Goal: Information Seeking & Learning: Learn about a topic

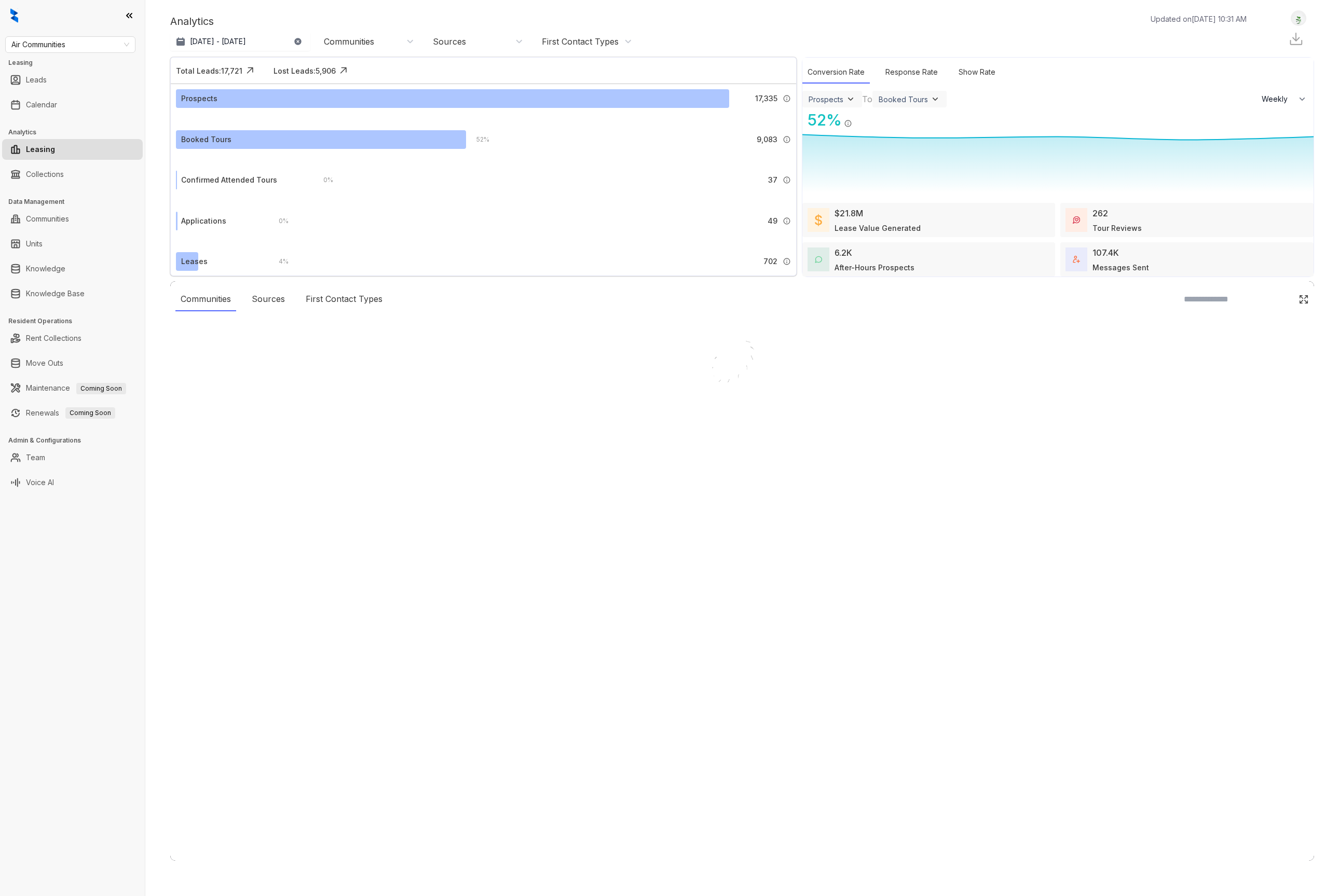
select select "******"
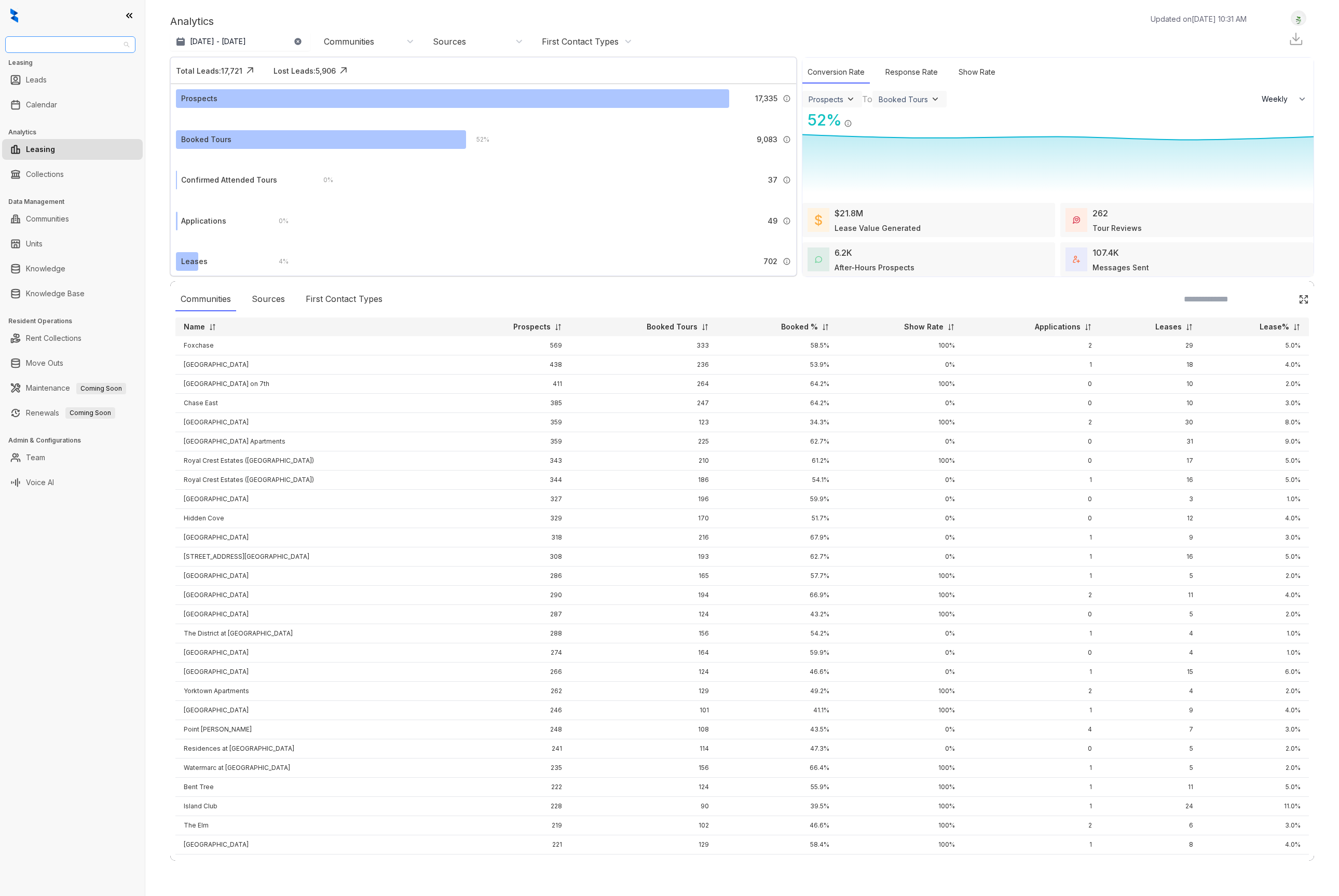
click at [70, 49] on span "Air Communities" at bounding box center [70, 44] width 118 height 15
type input "****"
click at [62, 69] on div "Case and Associates" at bounding box center [70, 66] width 114 height 12
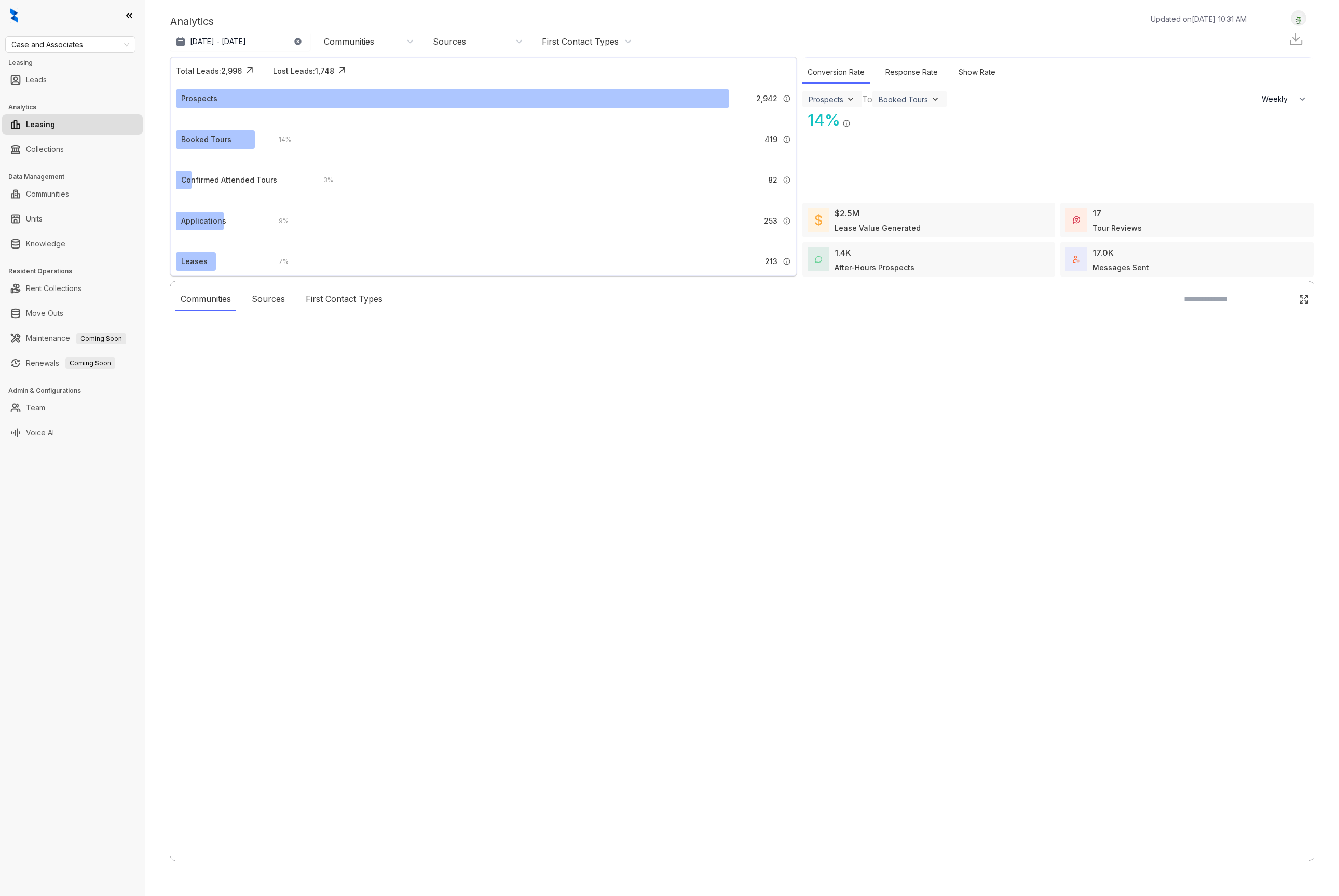
select select "******"
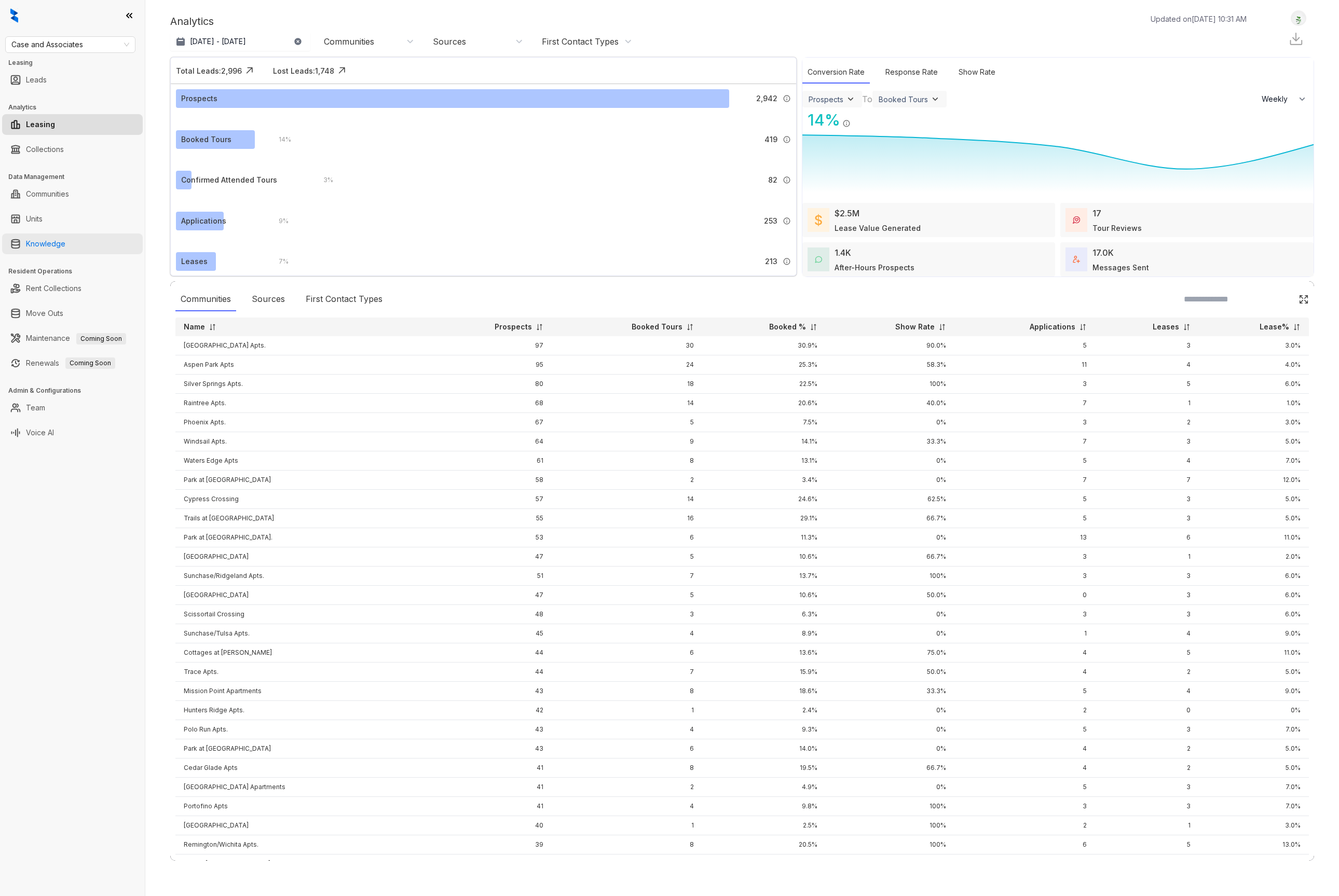
click at [49, 248] on link "Knowledge" at bounding box center [45, 244] width 40 height 21
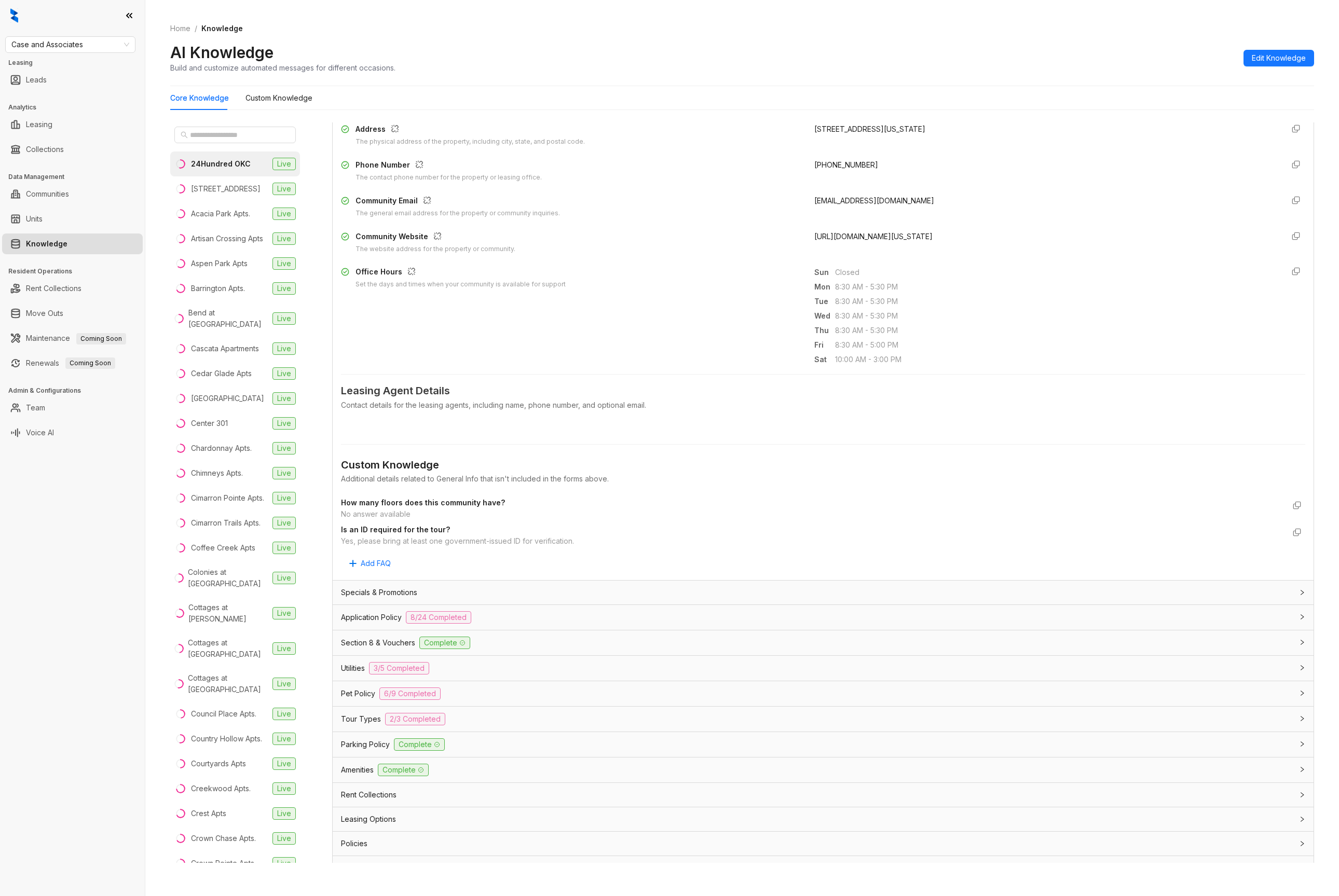
scroll to position [199, 0]
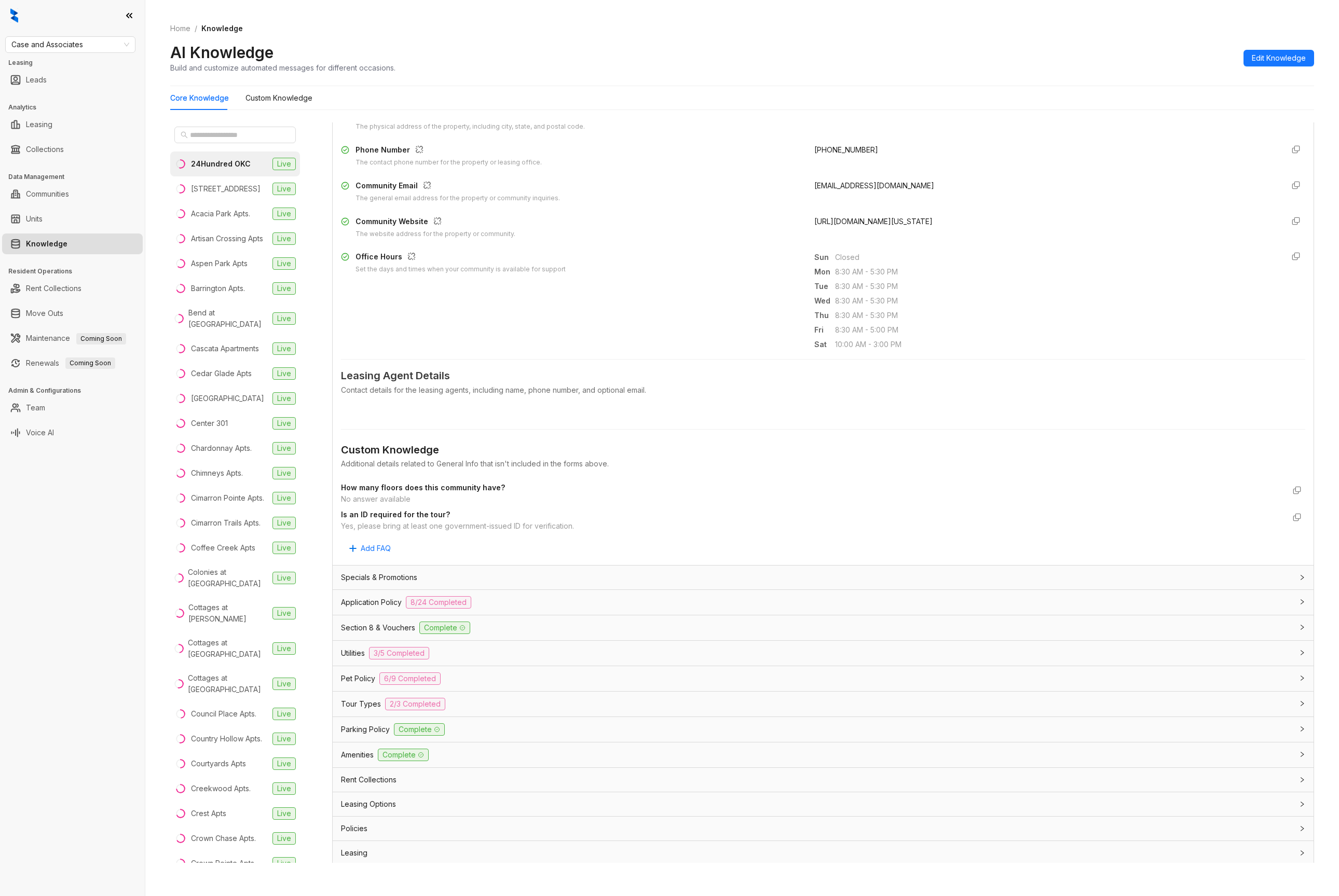
click at [451, 581] on div "Specials & Promotions" at bounding box center [817, 578] width 952 height 12
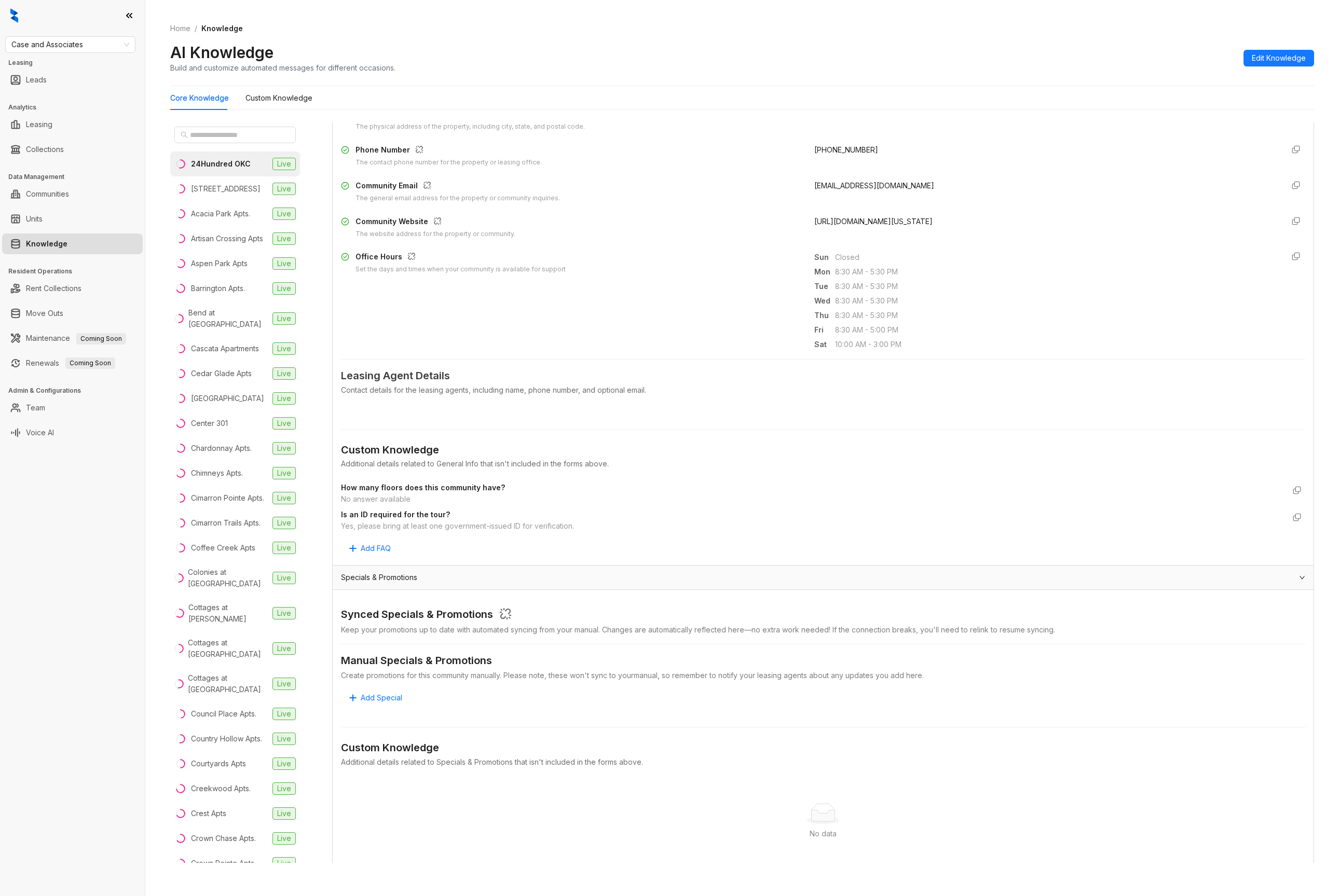
scroll to position [413, 0]
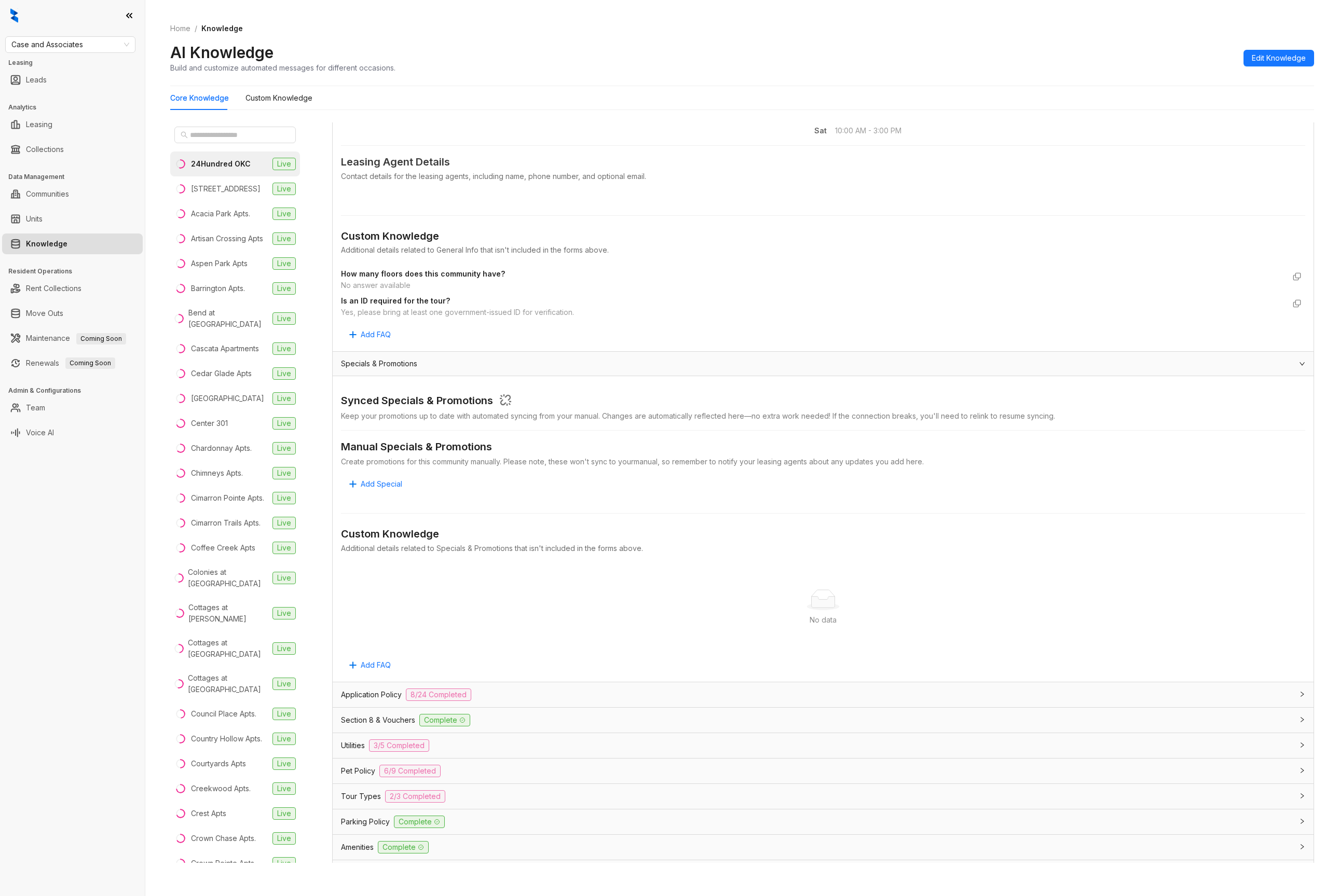
drag, startPoint x: 427, startPoint y: 722, endPoint x: 448, endPoint y: 681, distance: 46.1
click at [427, 722] on span "Complete" at bounding box center [445, 721] width 51 height 13
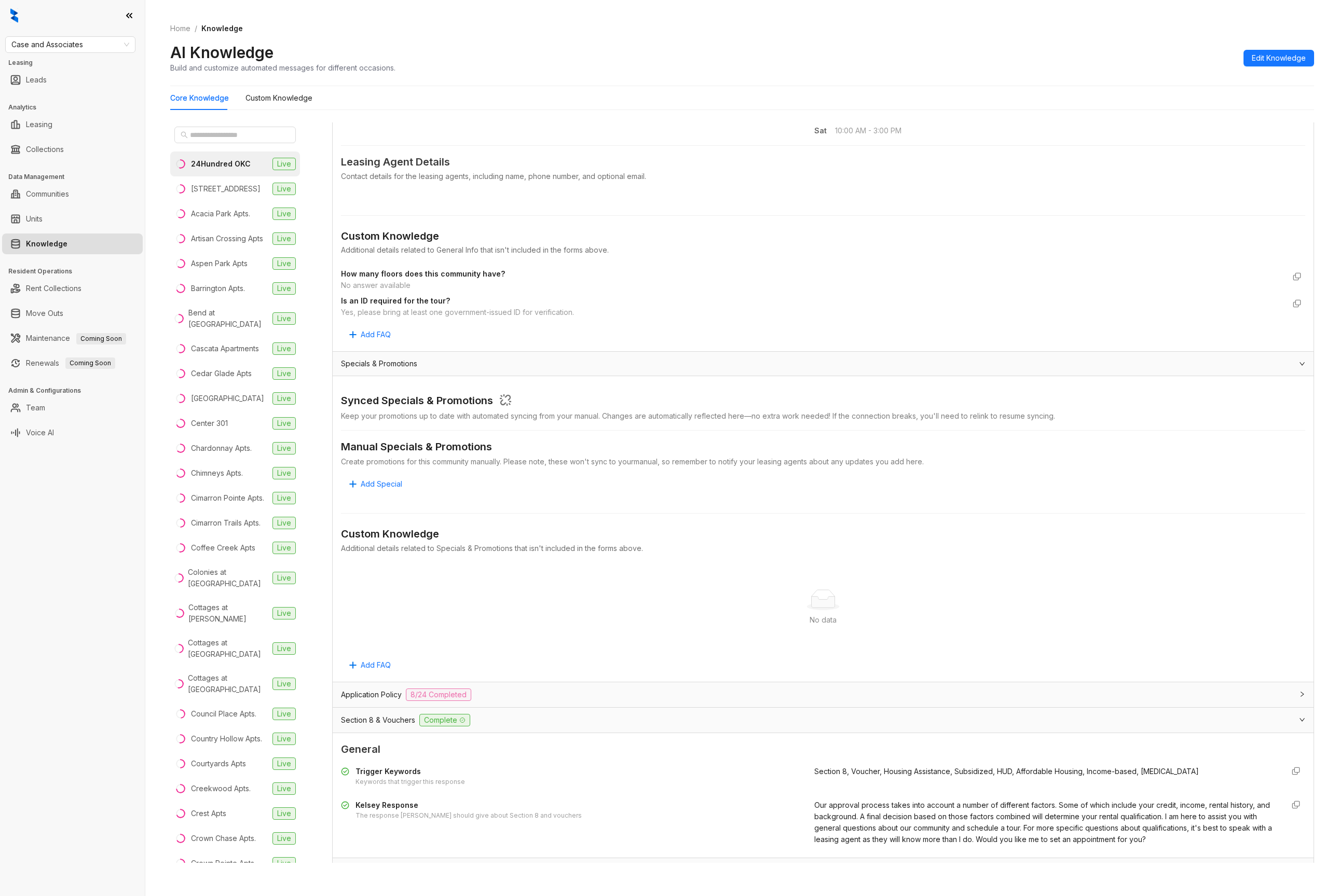
scroll to position [658, 0]
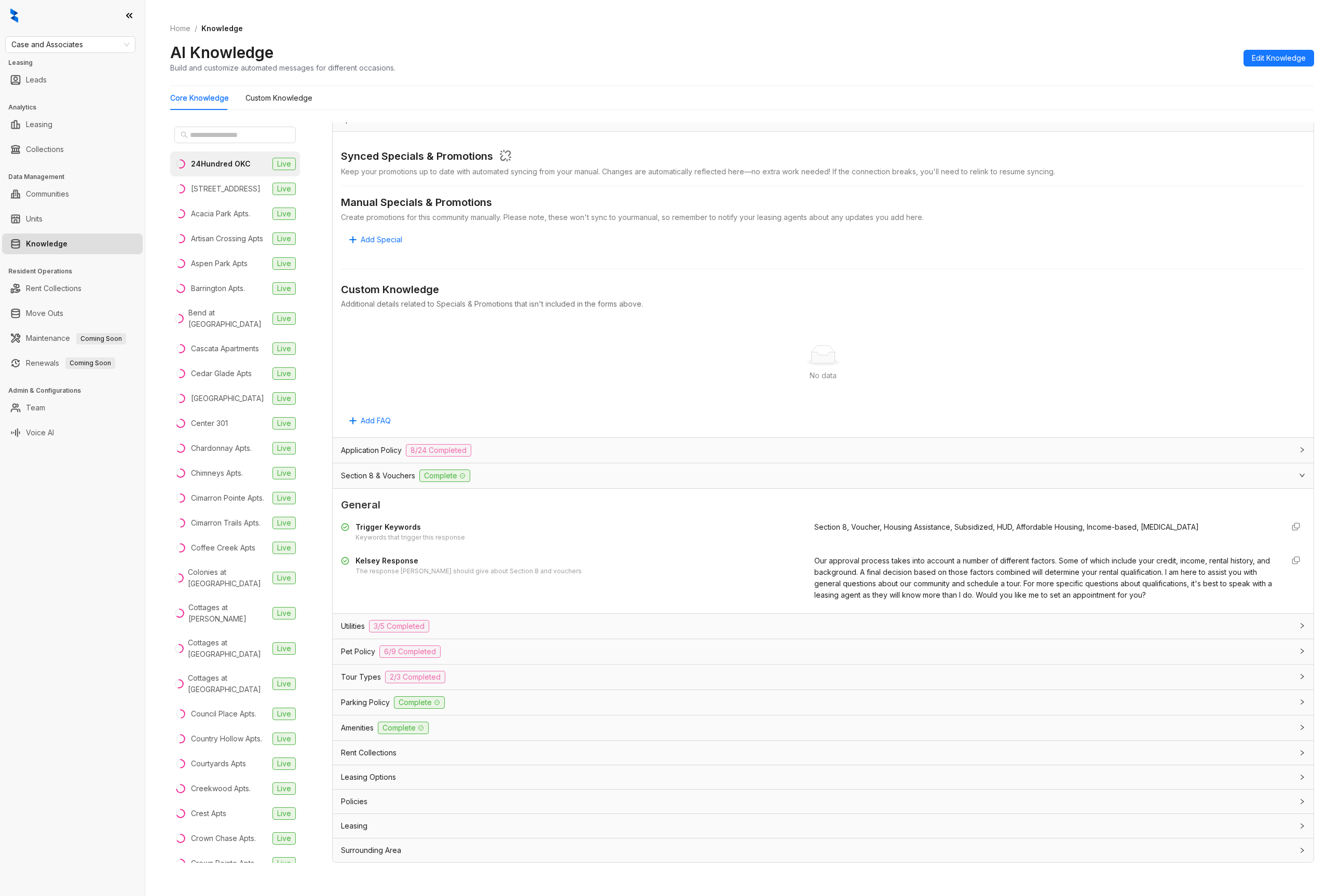
click at [414, 455] on span "8/24 Completed" at bounding box center [439, 450] width 66 height 13
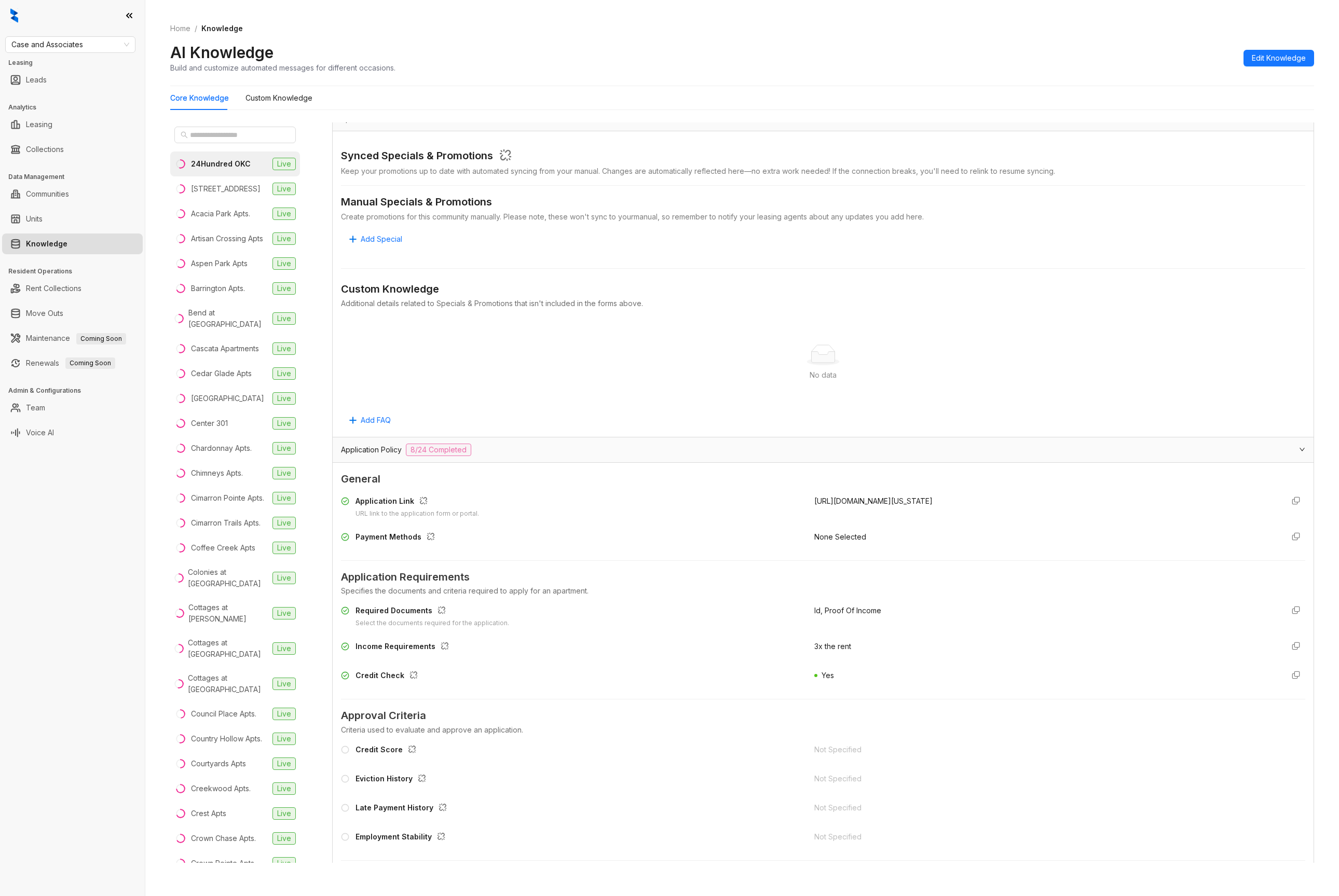
scroll to position [816, 0]
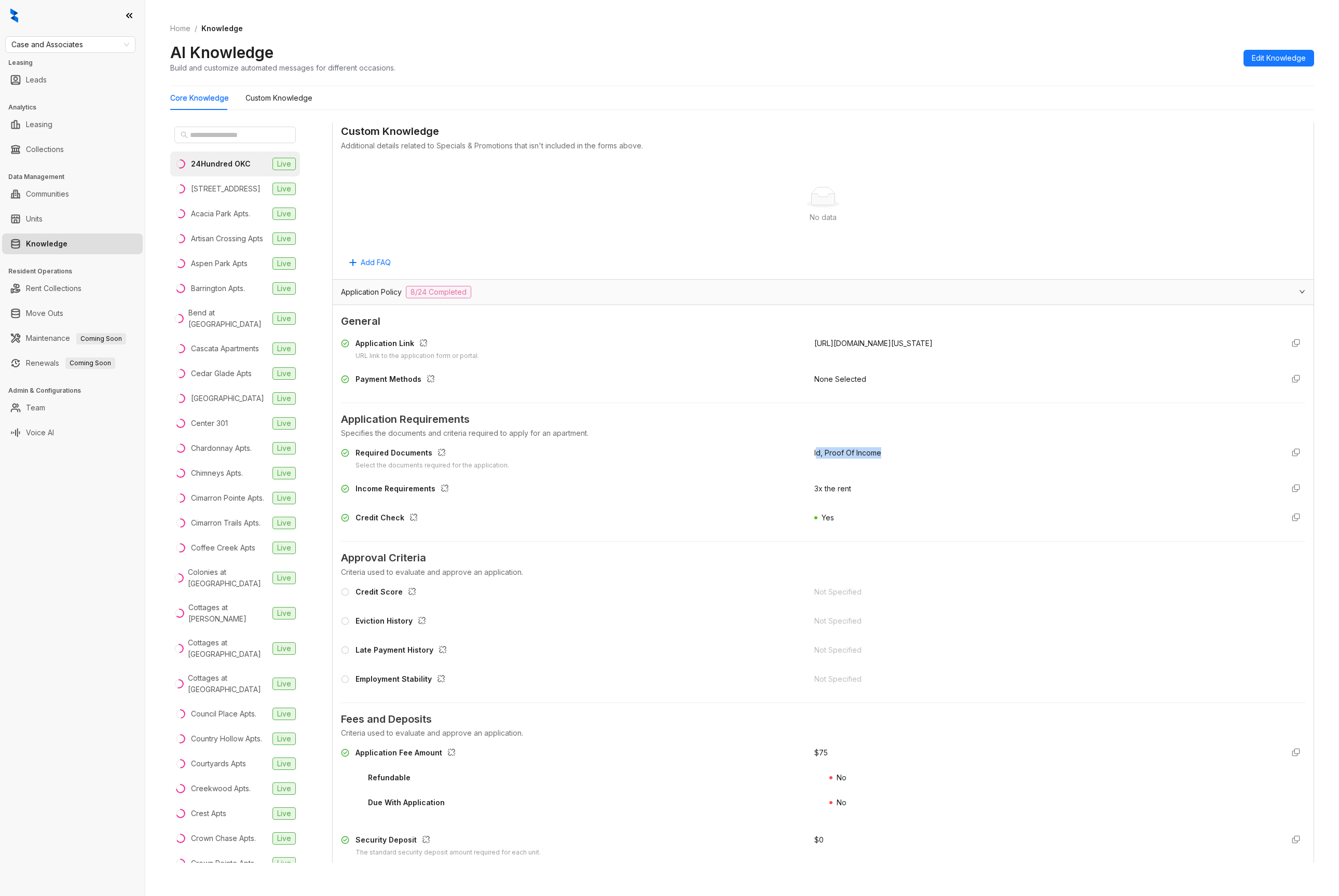
drag, startPoint x: 807, startPoint y: 454, endPoint x: 891, endPoint y: 456, distance: 84.0
click at [891, 456] on div "Id, Proof Of Income" at bounding box center [1045, 459] width 461 height 23
drag, startPoint x: 884, startPoint y: 456, endPoint x: 862, endPoint y: 455, distance: 22.0
click at [884, 456] on div "Id, Proof Of Income" at bounding box center [1045, 459] width 461 height 23
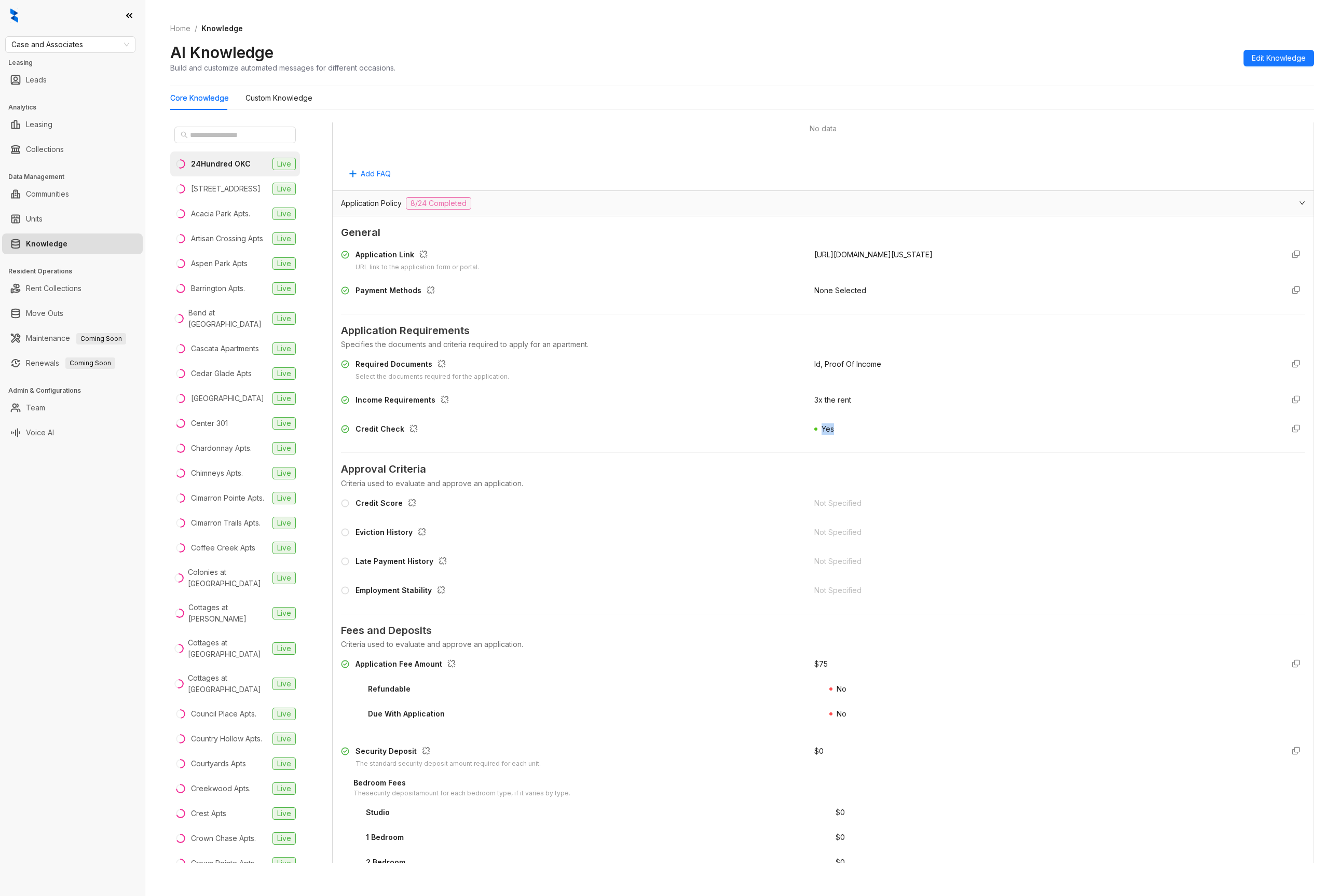
drag, startPoint x: 797, startPoint y: 433, endPoint x: 861, endPoint y: 433, distance: 64.0
click at [861, 433] on div "Credit Check Yes" at bounding box center [823, 431] width 964 height 16
click at [861, 433] on div "Yes" at bounding box center [1045, 431] width 461 height 16
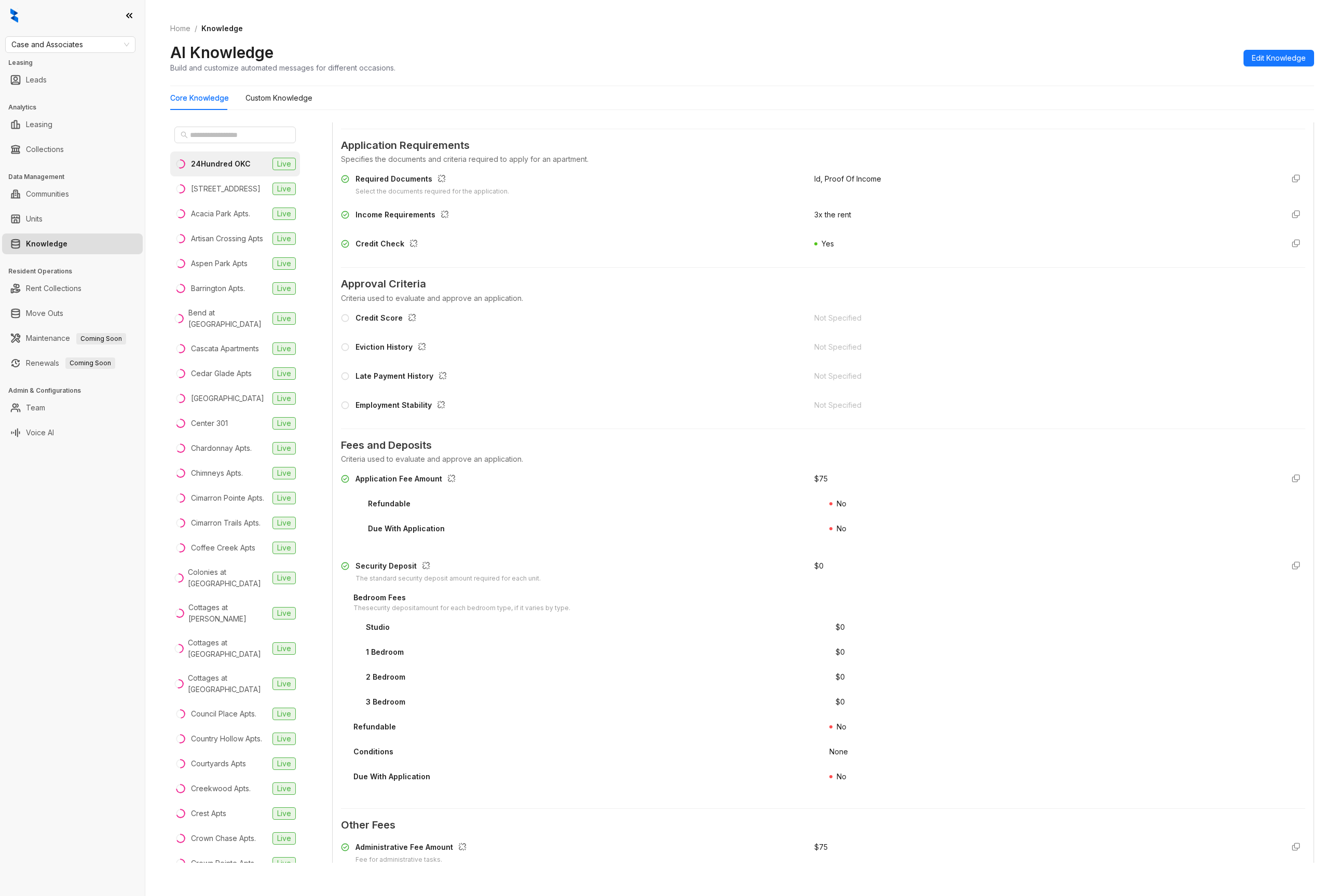
drag, startPoint x: 798, startPoint y: 503, endPoint x: 873, endPoint y: 536, distance: 81.9
click at [865, 511] on div "Refundable No" at bounding box center [823, 506] width 964 height 16
click at [873, 536] on div "No" at bounding box center [1067, 531] width 476 height 16
drag, startPoint x: 796, startPoint y: 724, endPoint x: 802, endPoint y: 725, distance: 6.1
click at [797, 724] on div "Refundable" at bounding box center [592, 729] width 476 height 16
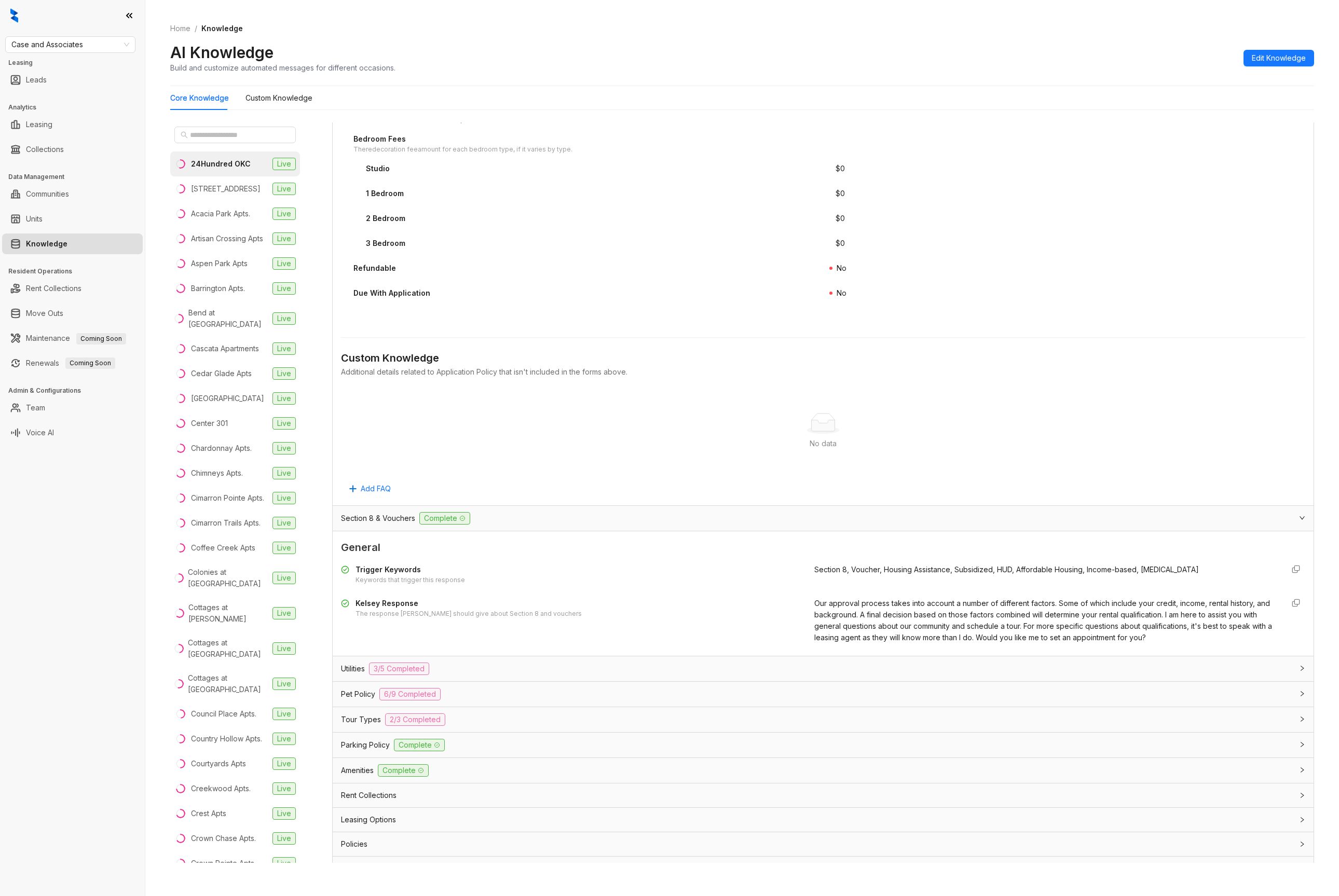
scroll to position [1917, 0]
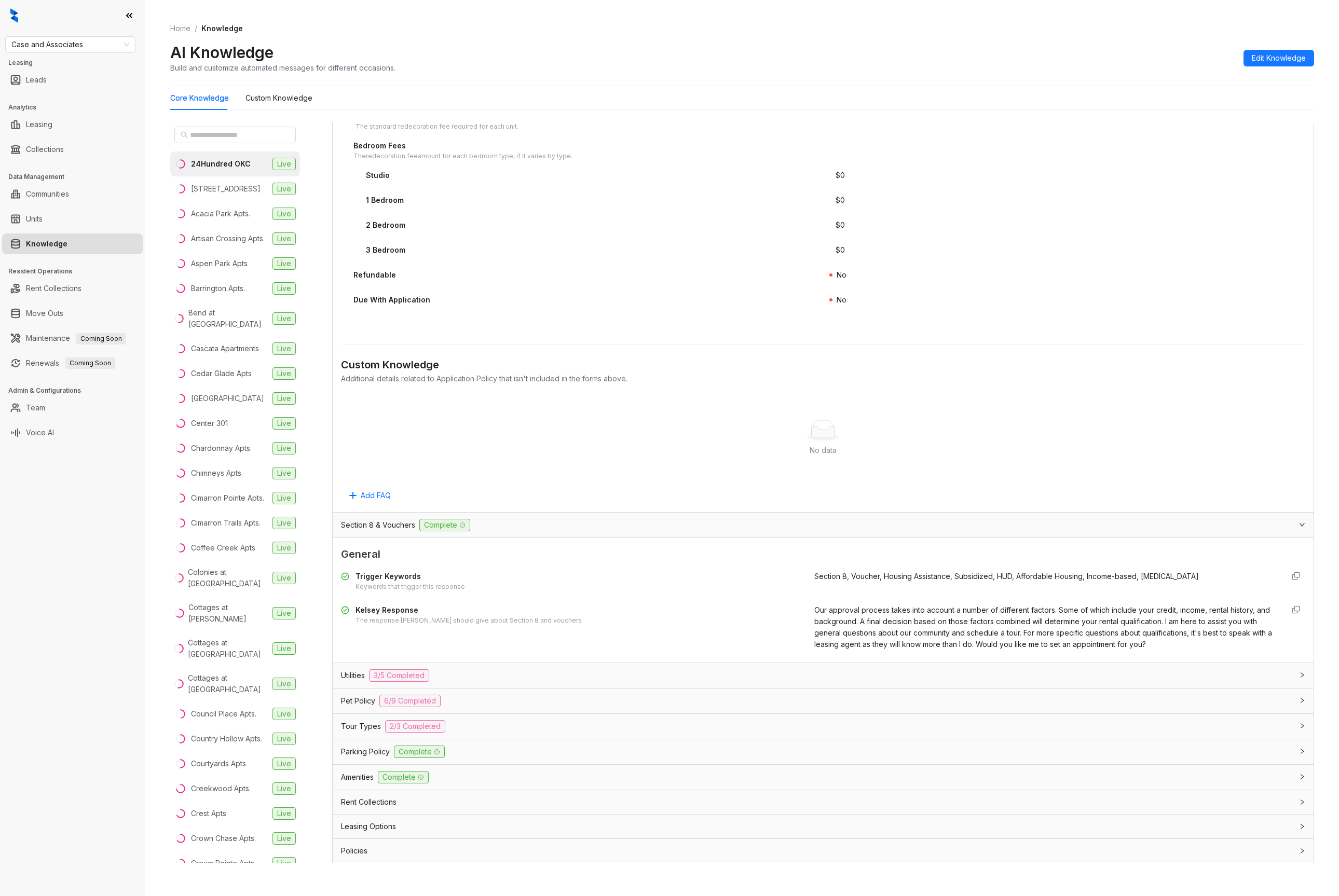
click at [593, 229] on div "2 Bedroom" at bounding box center [601, 227] width 469 height 16
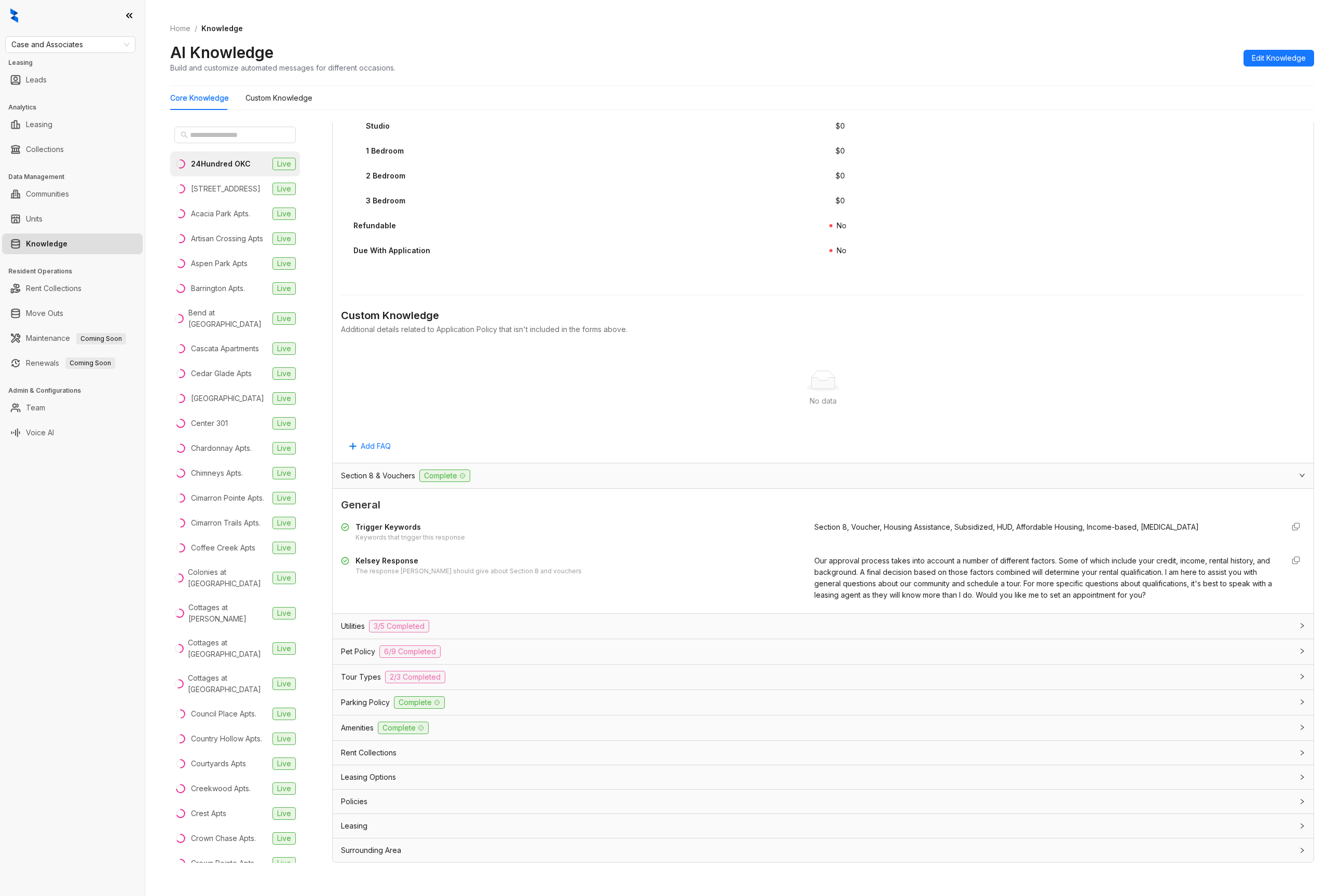
click at [524, 629] on div "Utilities 3/5 Completed" at bounding box center [817, 626] width 952 height 13
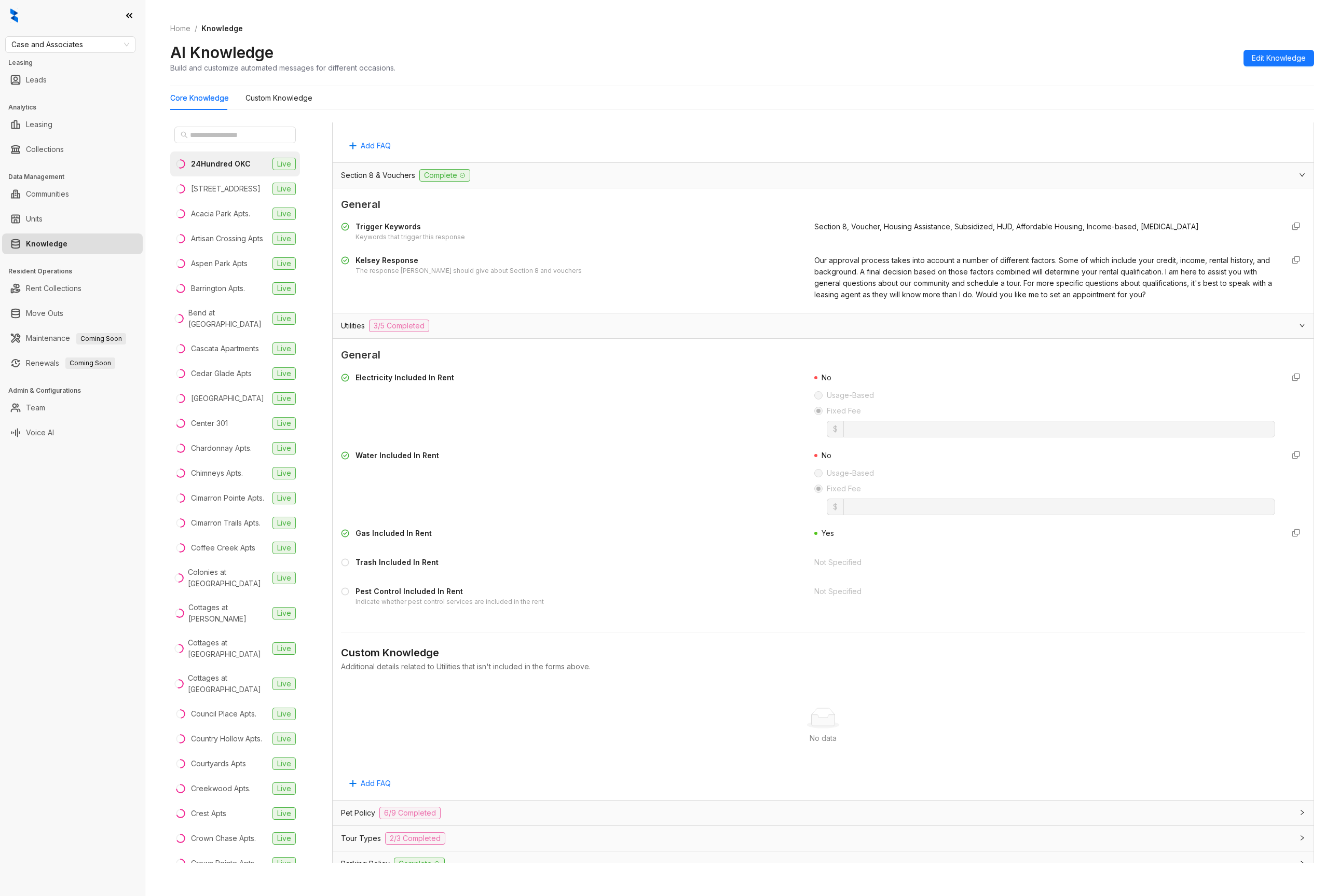
scroll to position [2428, 0]
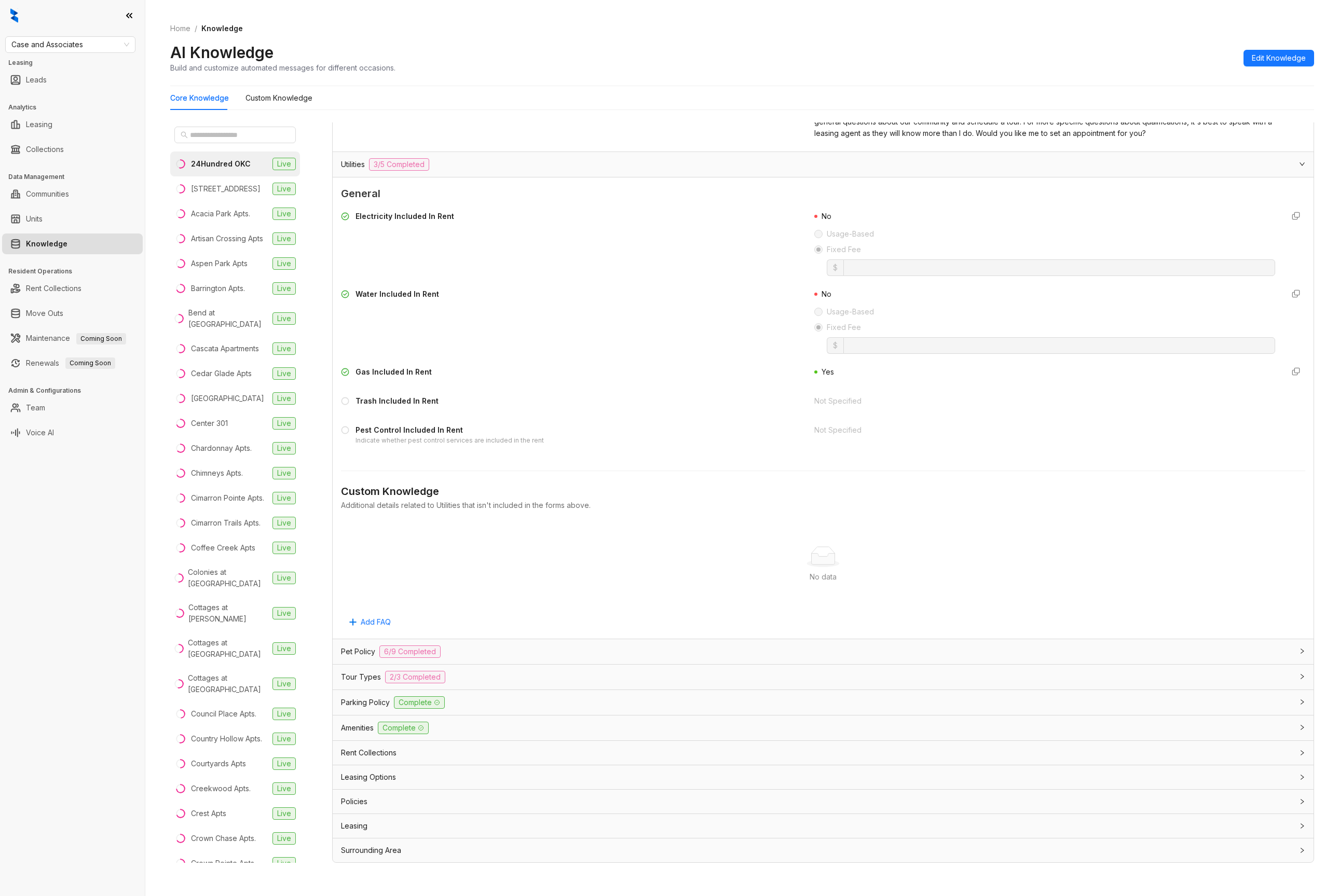
click at [520, 651] on div "Pet Policy 6/9 Completed" at bounding box center [817, 652] width 952 height 13
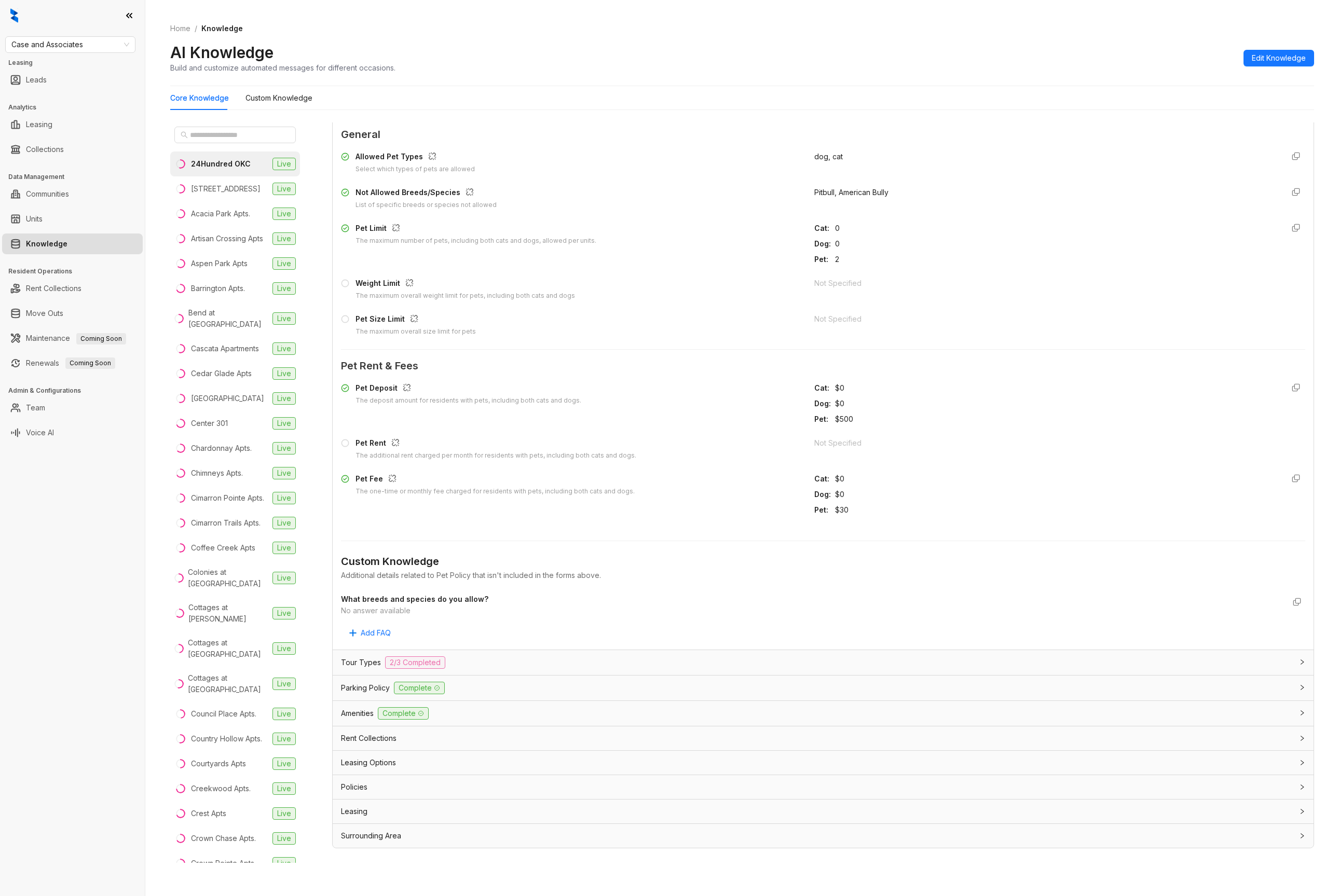
scroll to position [22, 0]
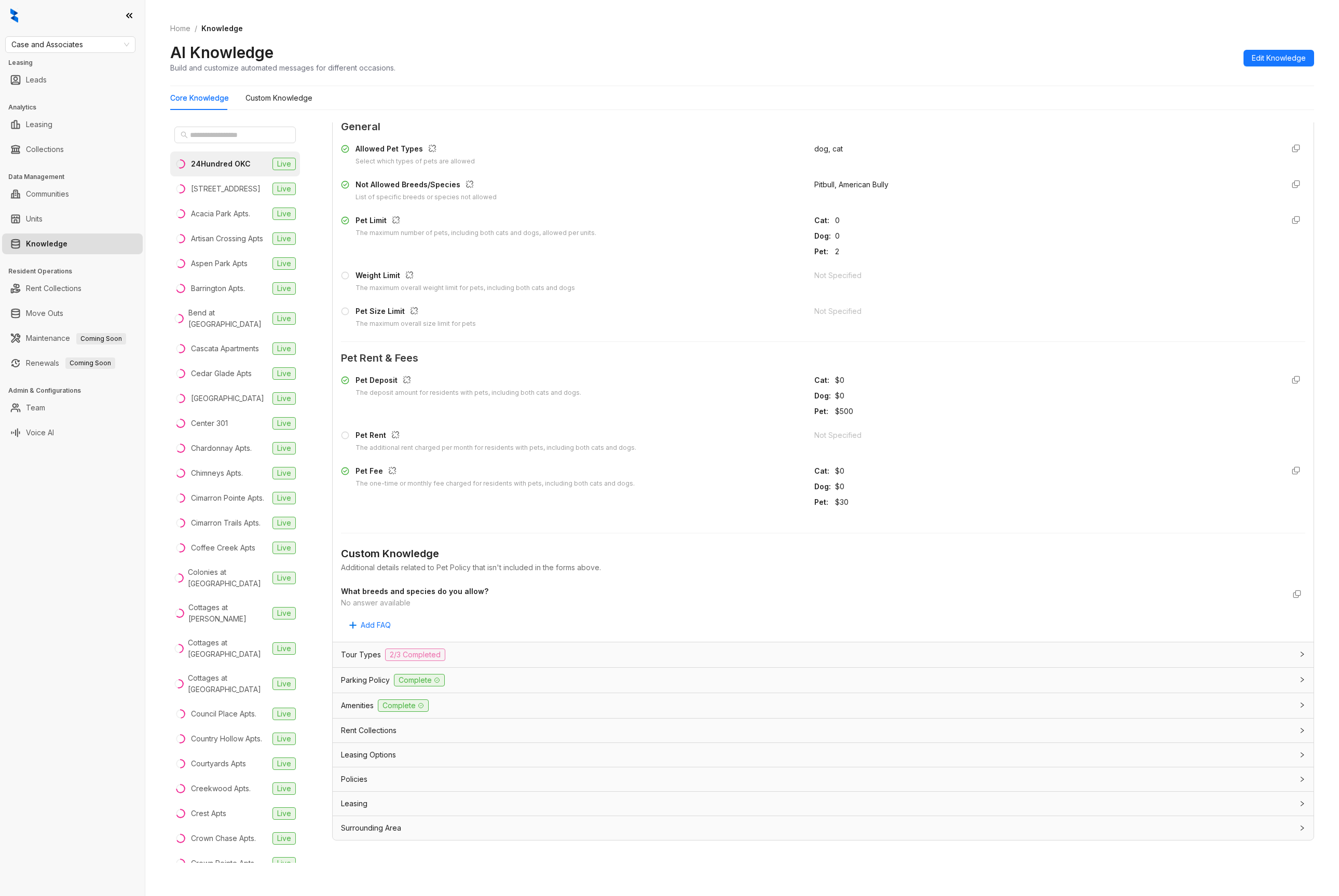
click at [466, 658] on div "Tour Types 2/3 Completed" at bounding box center [817, 655] width 952 height 13
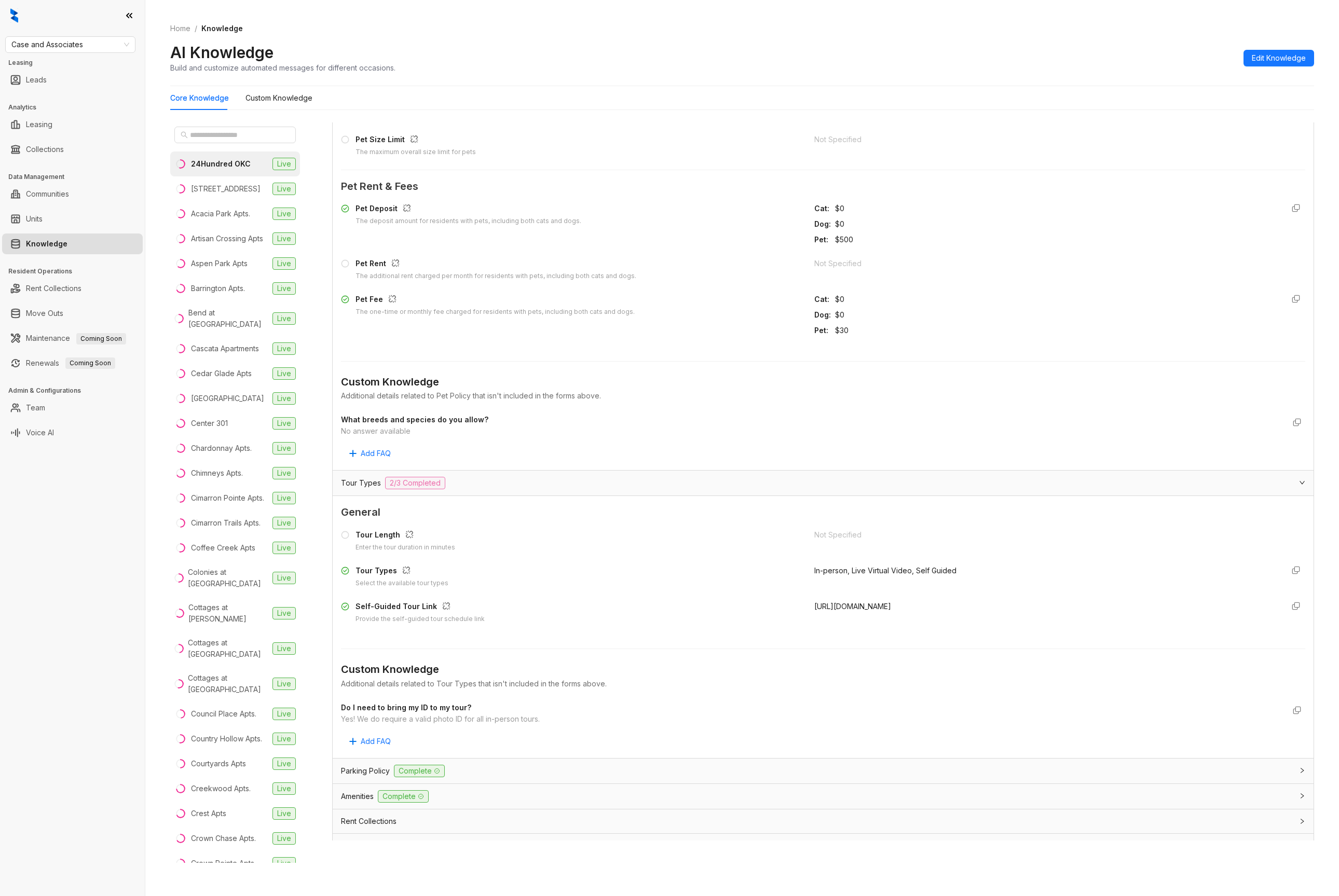
scroll to position [3223, 0]
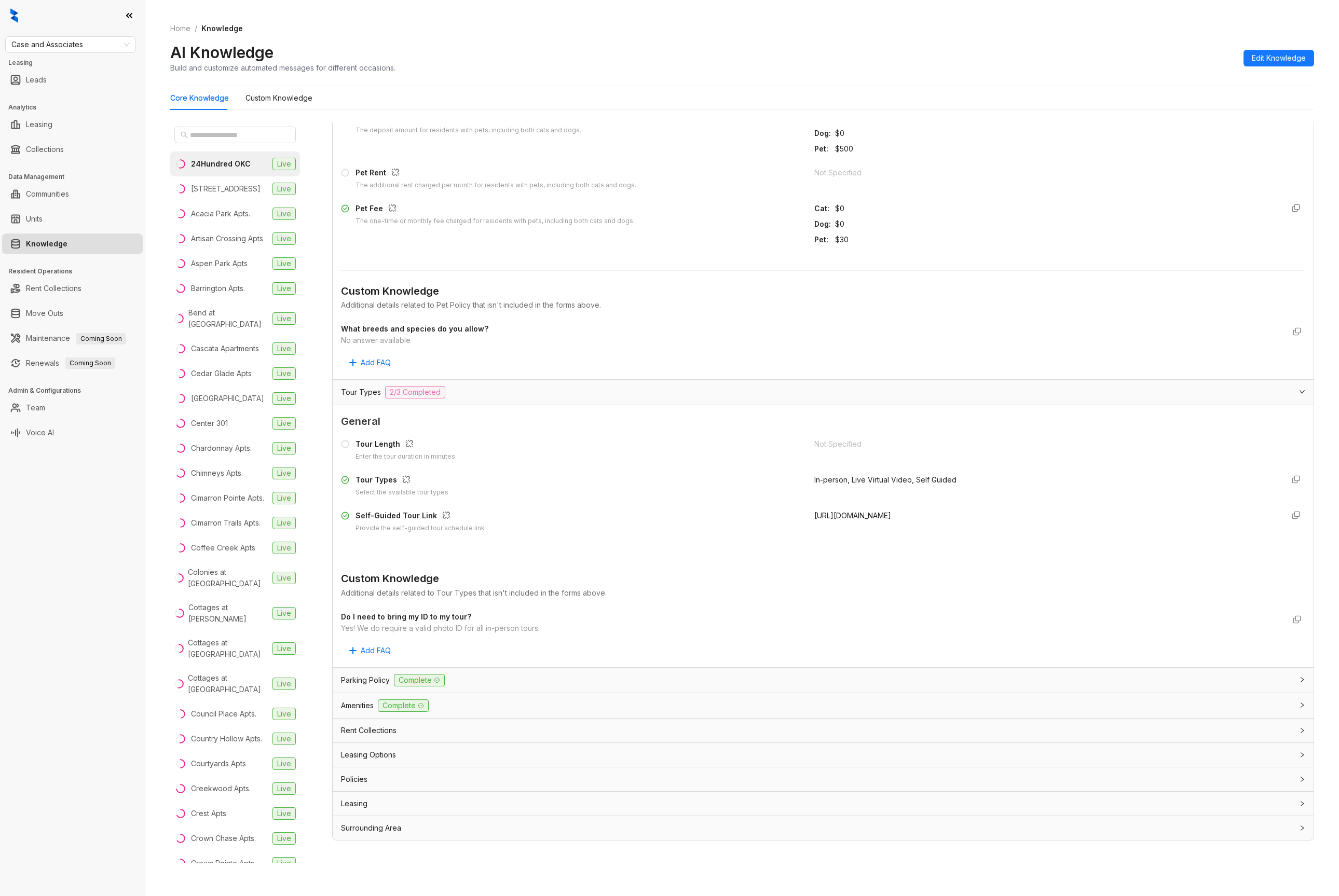
click at [555, 674] on div "Parking Policy Complete" at bounding box center [817, 680] width 952 height 13
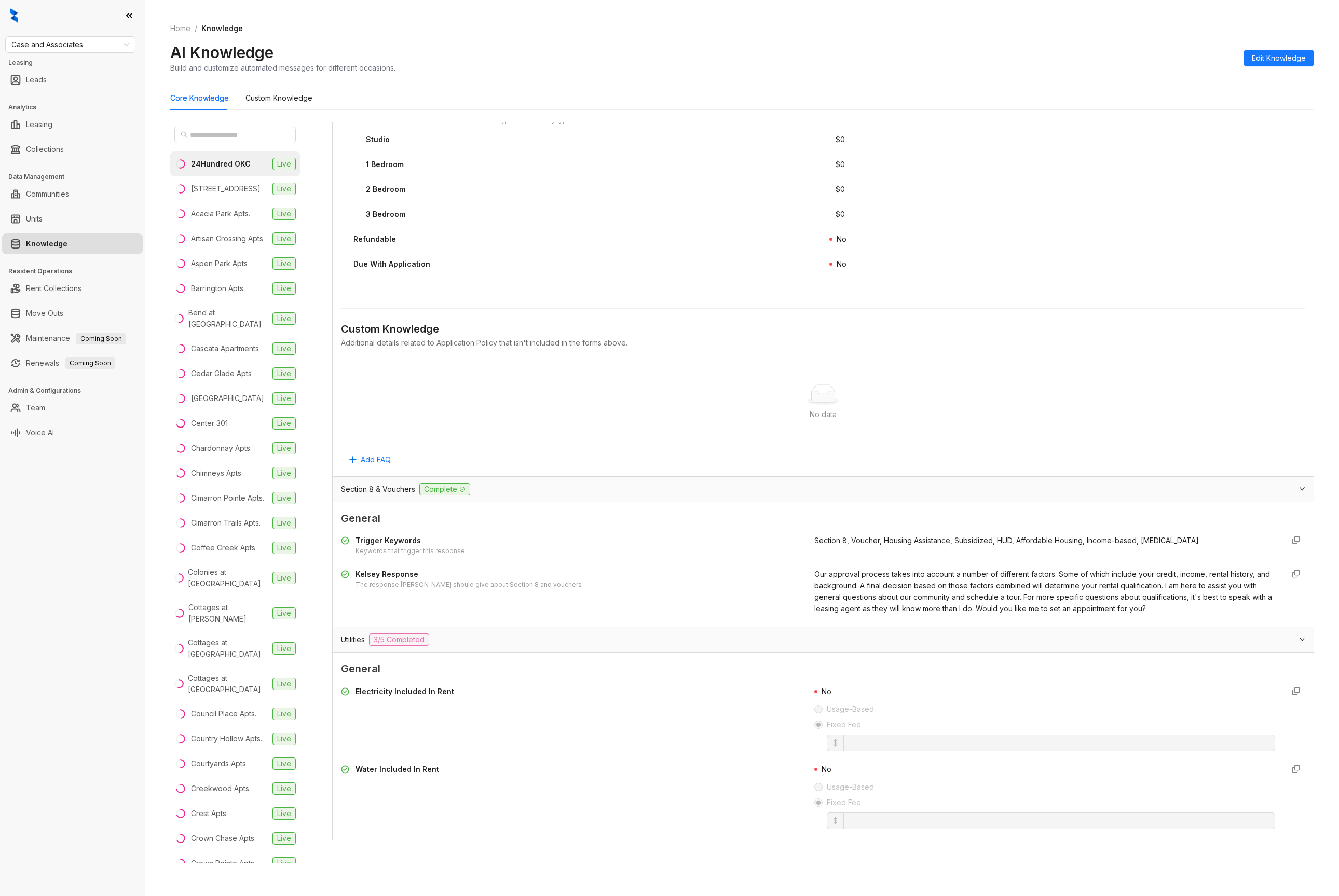
scroll to position [1680, 0]
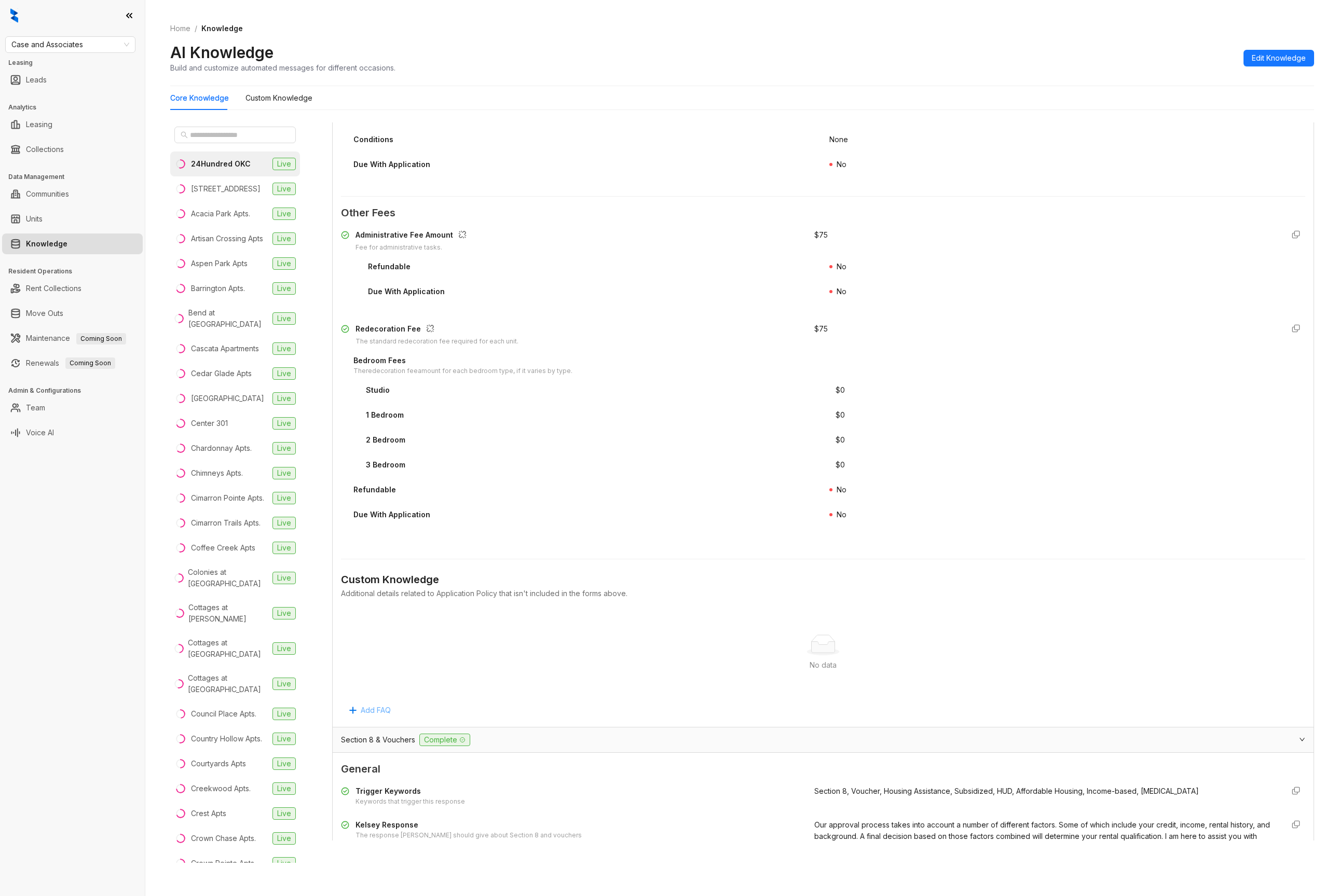
click at [377, 707] on span "Add FAQ" at bounding box center [375, 710] width 30 height 12
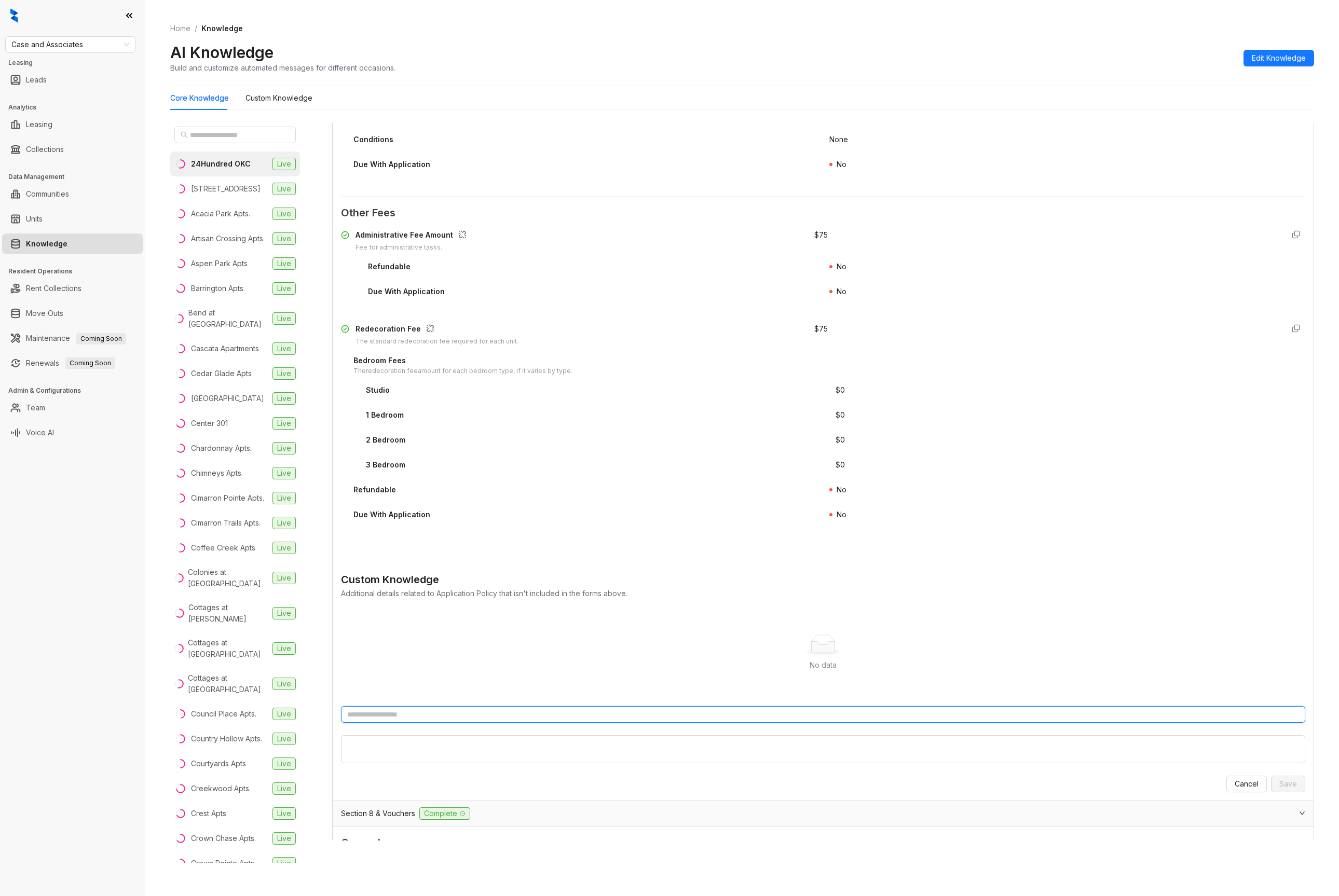
click at [458, 715] on input "text" at bounding box center [823, 714] width 964 height 16
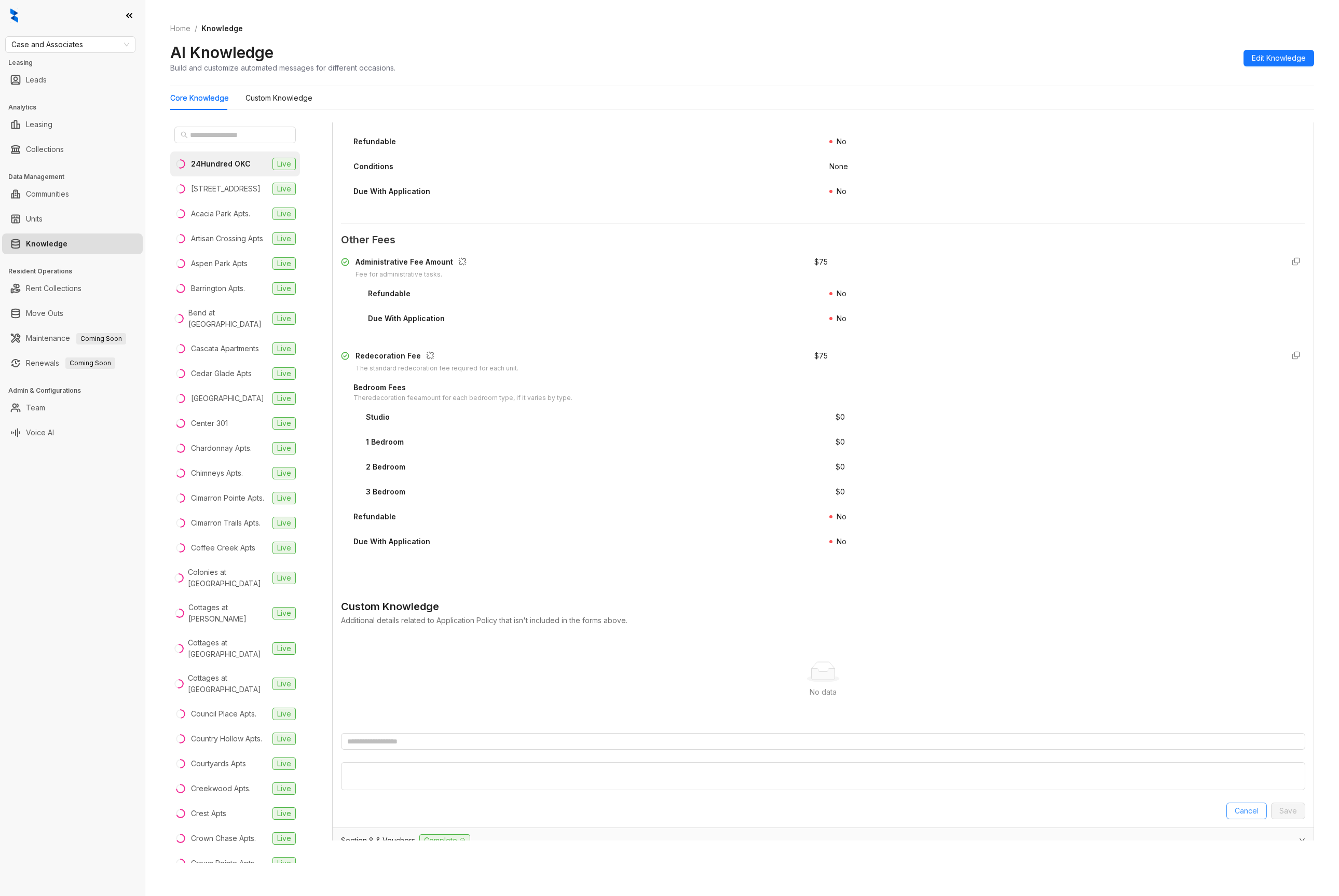
click at [1234, 814] on span "Cancel" at bounding box center [1246, 811] width 24 height 12
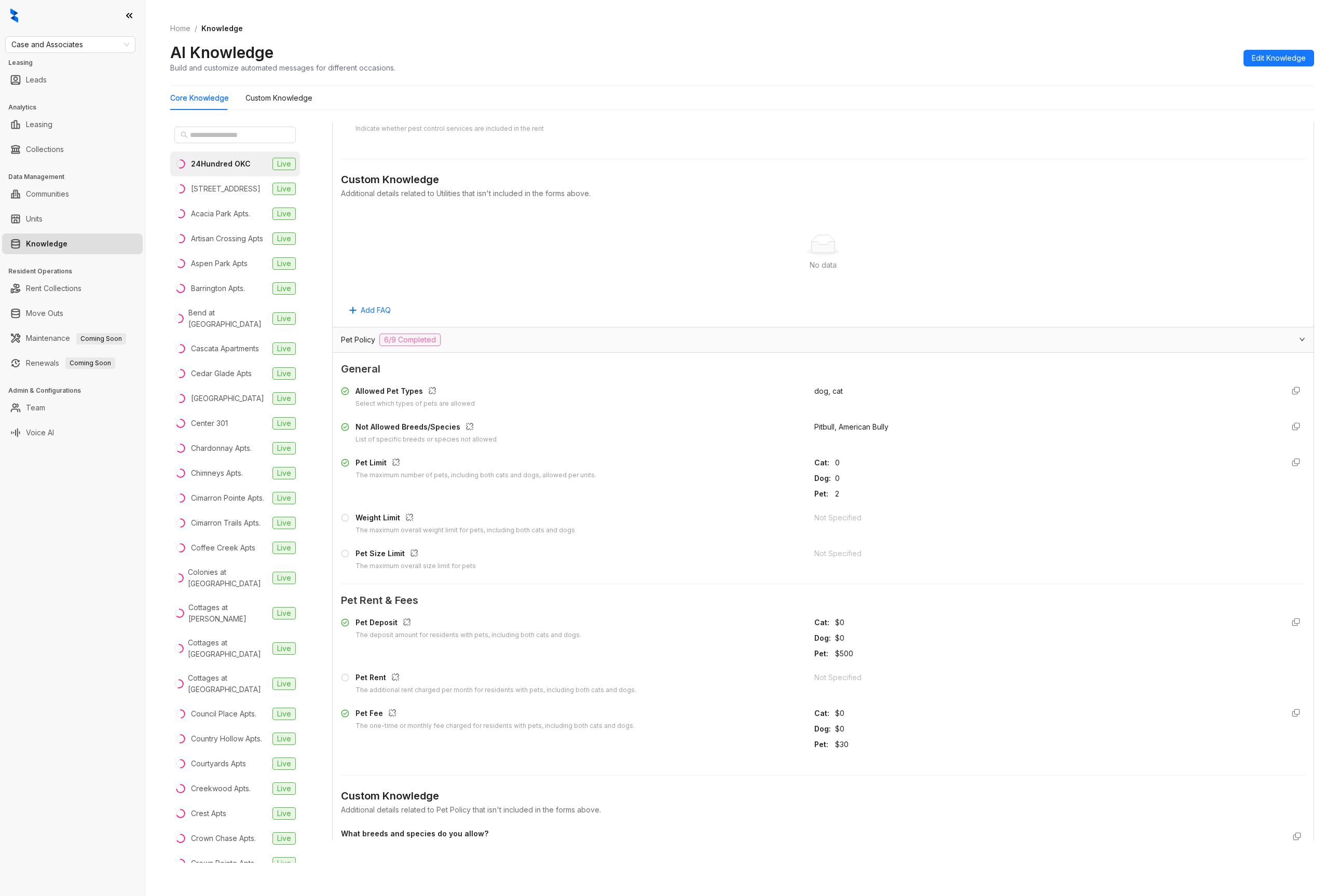
scroll to position [2800, 0]
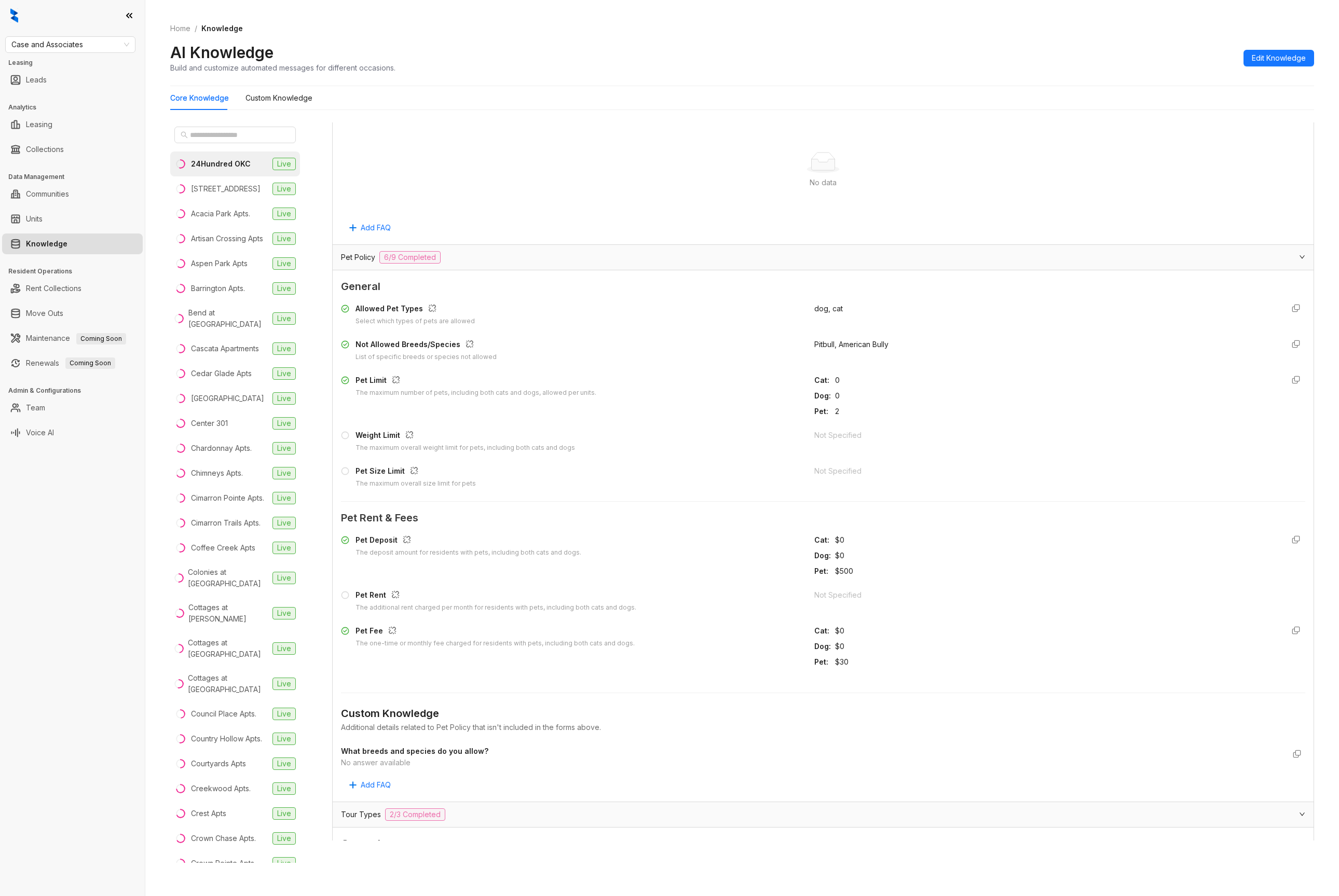
drag, startPoint x: 456, startPoint y: 759, endPoint x: 322, endPoint y: 747, distance: 134.5
click at [322, 747] on div "24Hundred OKC Live 97 North Oak Live Acacia Park Apts. Live Artisan Crossing Ap…" at bounding box center [742, 495] width 1144 height 753
drag, startPoint x: 411, startPoint y: 762, endPoint x: 336, endPoint y: 750, distance: 76.0
click at [336, 750] on div "General Allowed Pet Types Select which types of pets are allowed dog, cat Not A…" at bounding box center [823, 535] width 981 height 531
drag, startPoint x: 353, startPoint y: 341, endPoint x: 470, endPoint y: 349, distance: 117.3
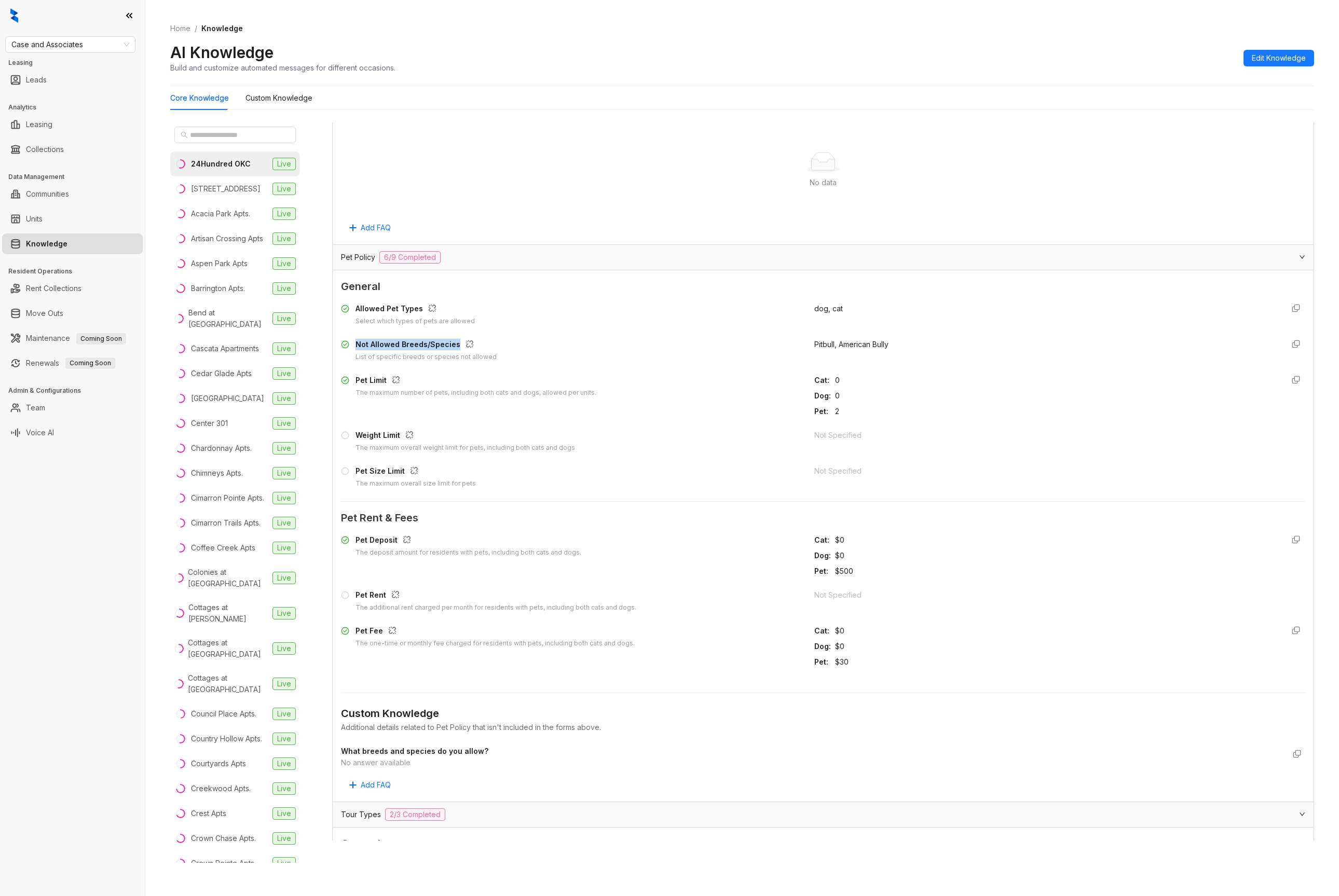
click at [470, 349] on div "Not Allowed Breeds/Species List of specific breeds or species not allowed" at bounding box center [571, 350] width 461 height 23
drag, startPoint x: 418, startPoint y: 761, endPoint x: 325, endPoint y: 745, distance: 94.4
click at [325, 745] on div "24Hundred OKC Live 97 North Oak Live Acacia Park Apts. Live Artisan Crossing Ap…" at bounding box center [742, 495] width 1144 height 753
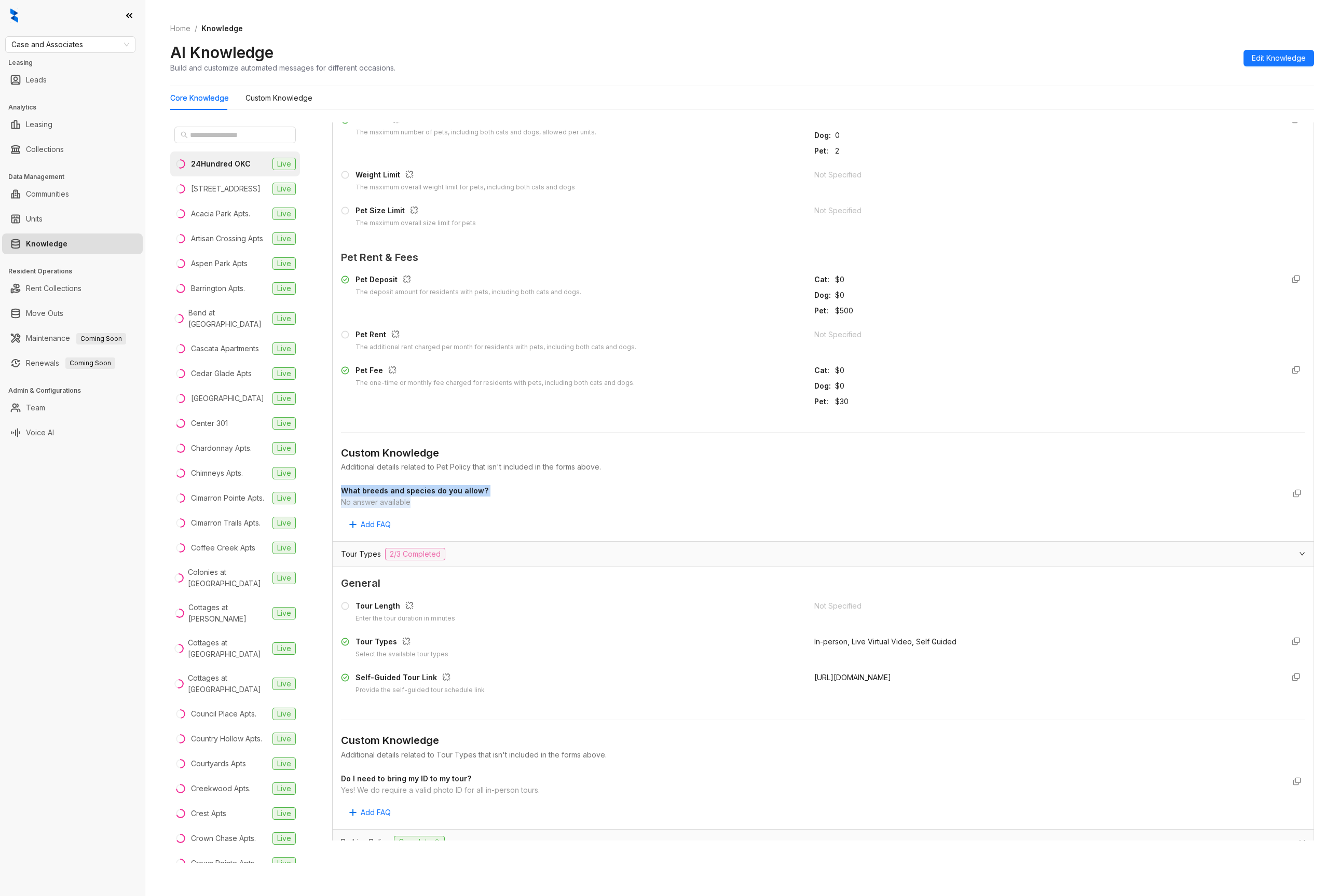
drag, startPoint x: 445, startPoint y: 508, endPoint x: 348, endPoint y: 473, distance: 103.1
click at [348, 473] on div "Custom Knowledge Additional details related to Pet Policy that isn't included i…" at bounding box center [823, 476] width 964 height 113
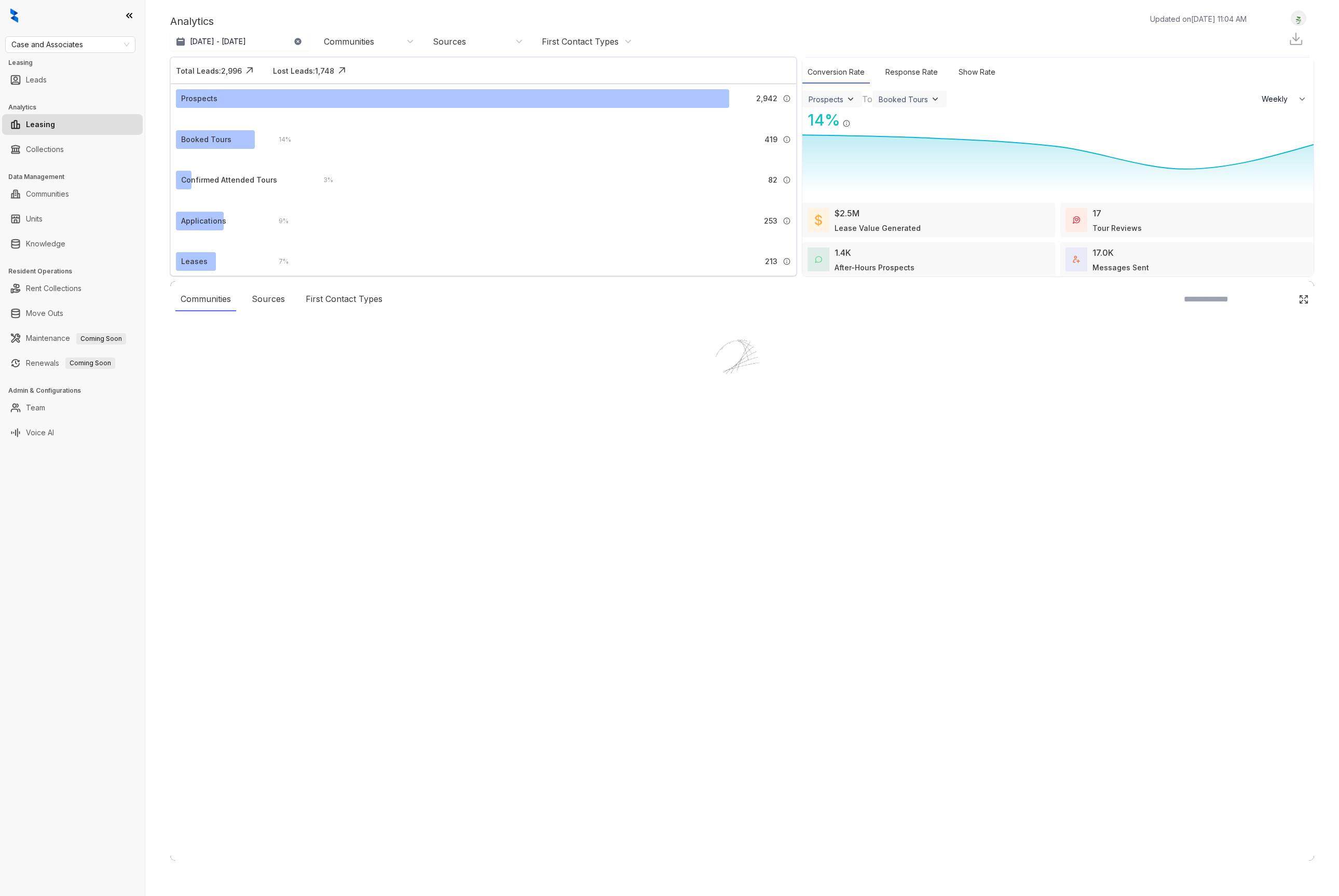
select select "******"
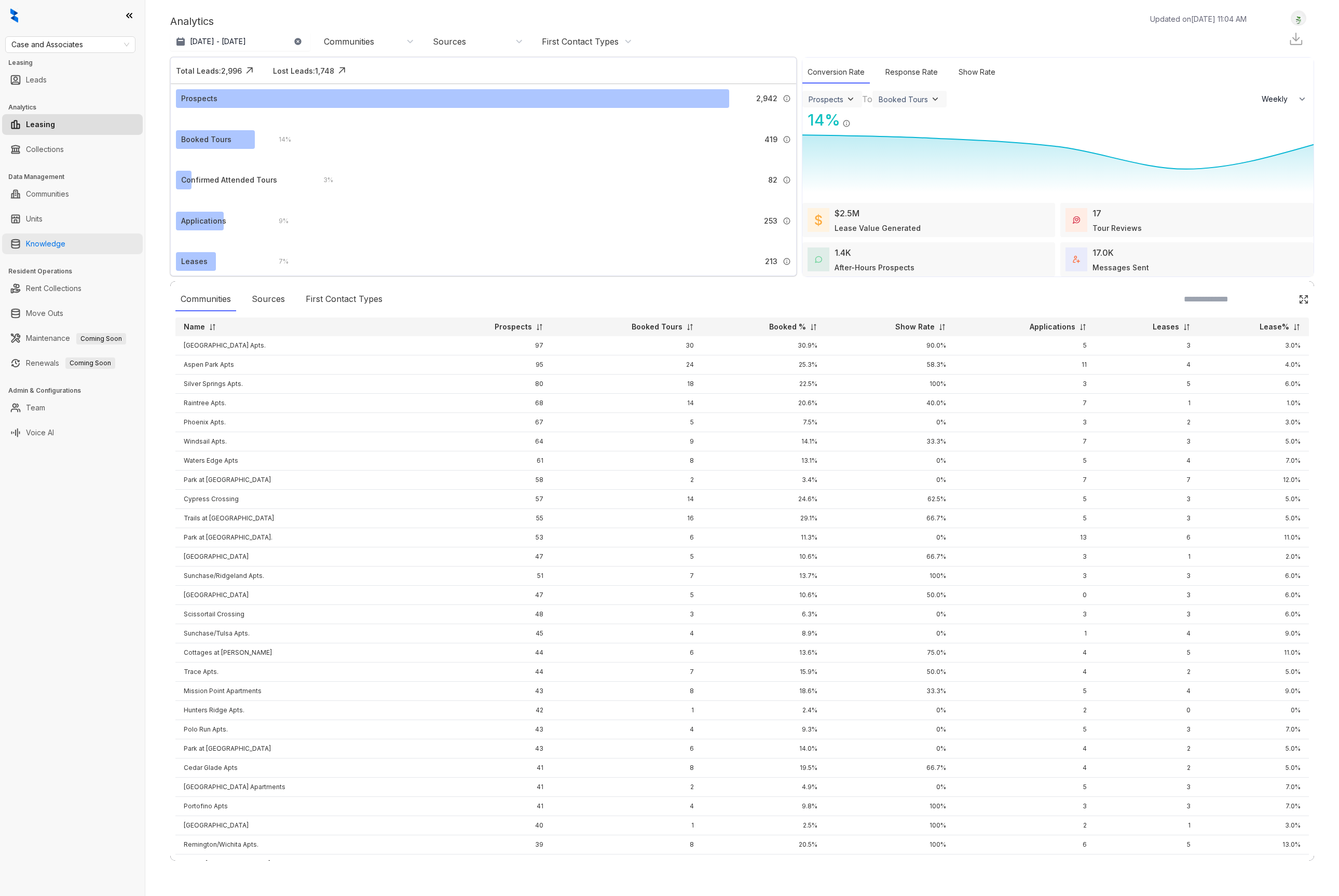
click at [56, 245] on link "Knowledge" at bounding box center [45, 244] width 40 height 21
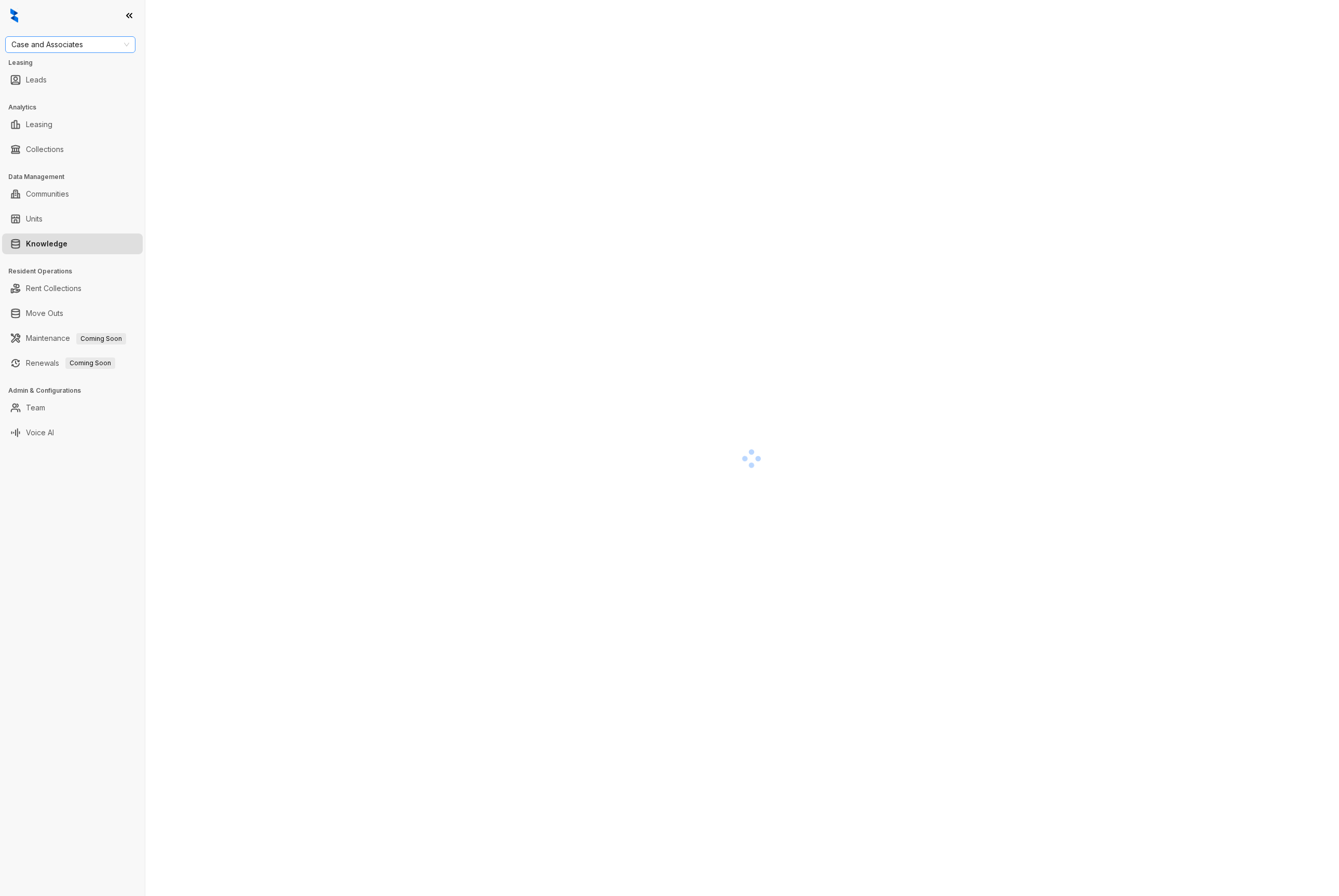
click at [70, 40] on span "Case and Associates" at bounding box center [70, 44] width 118 height 15
type input "***"
click at [68, 63] on div "Air Communities" at bounding box center [70, 66] width 114 height 12
click at [72, 477] on div "Air Communities Air Communities Leasing Leads Analytics Leasing Collections Dat…" at bounding box center [72, 448] width 145 height 896
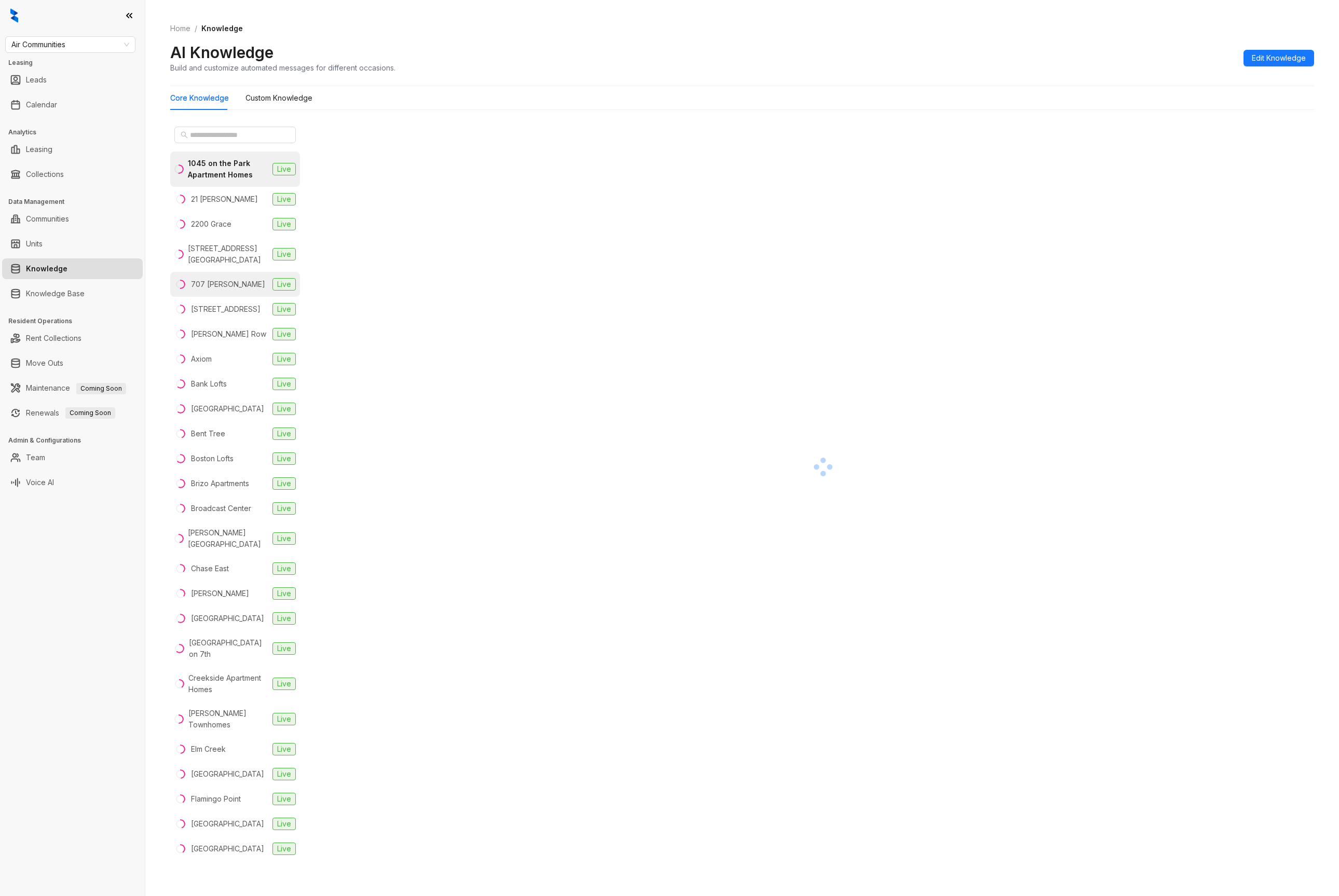
click at [242, 282] on li "707 Leahy Live" at bounding box center [235, 284] width 130 height 25
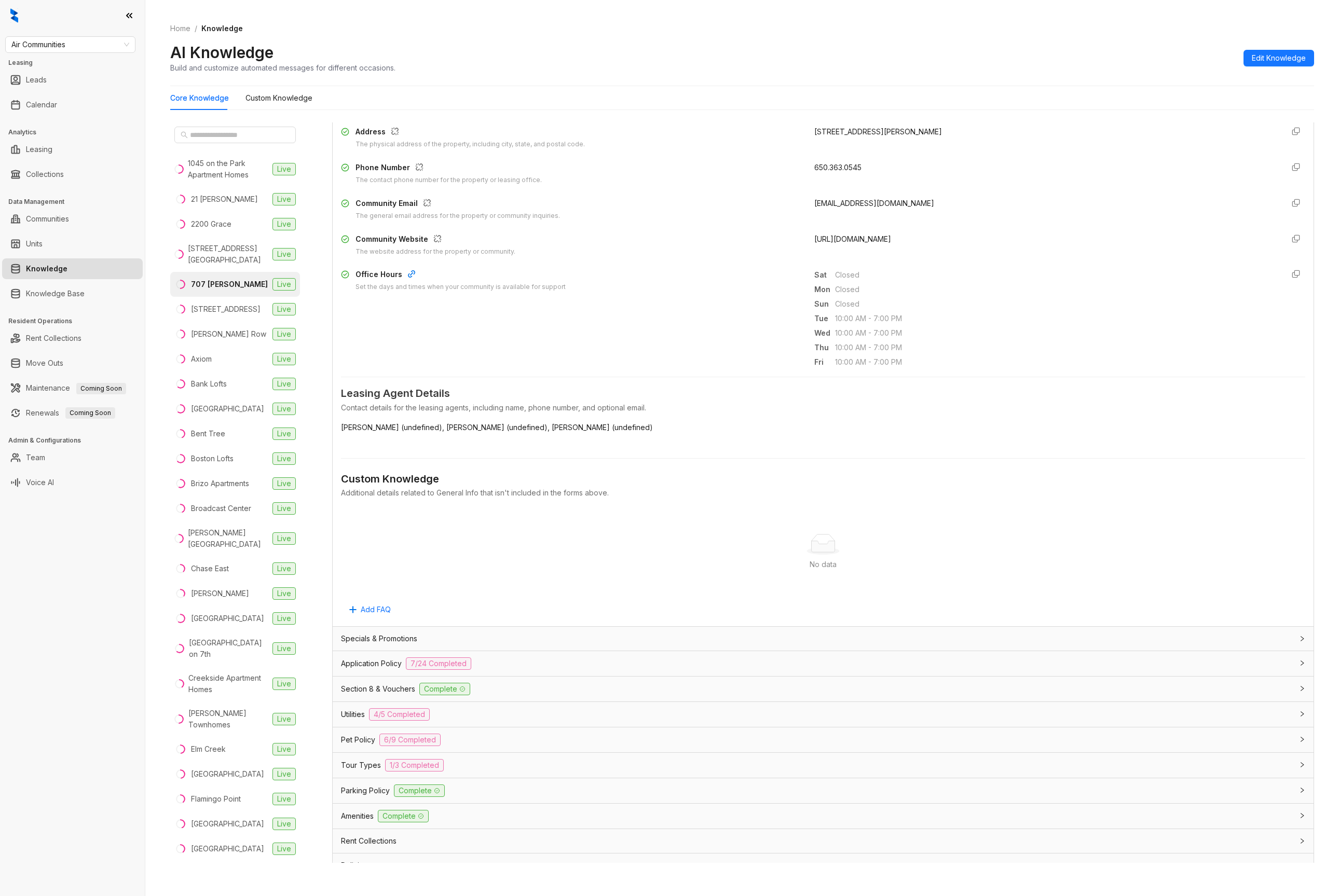
scroll to position [345, 0]
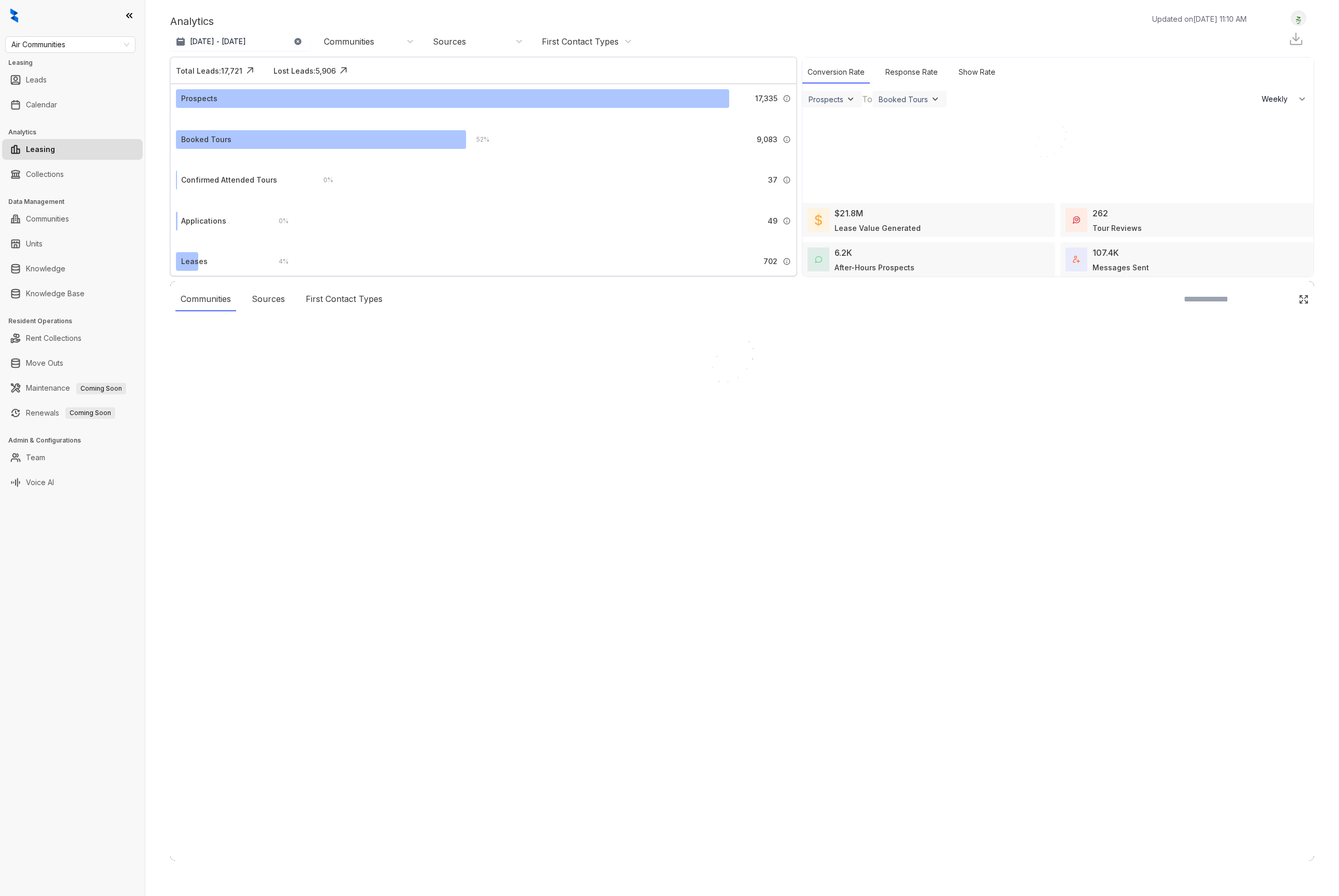
select select "******"
